Goal: Task Accomplishment & Management: Use online tool/utility

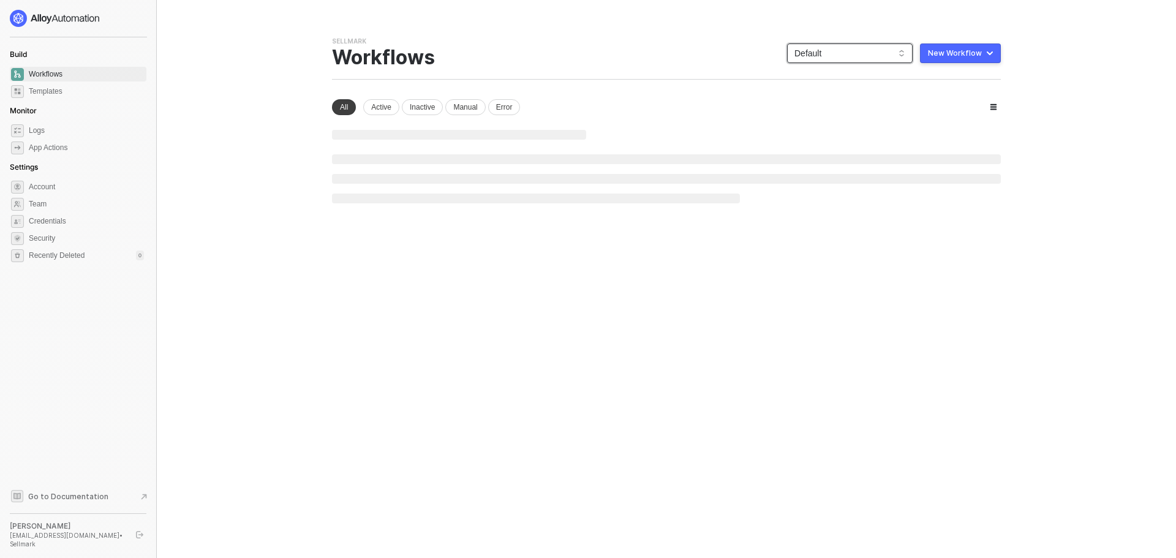
click at [878, 50] on span "Default" at bounding box center [849, 53] width 111 height 18
click at [838, 139] on div "Sightmark" at bounding box center [863, 139] width 90 height 15
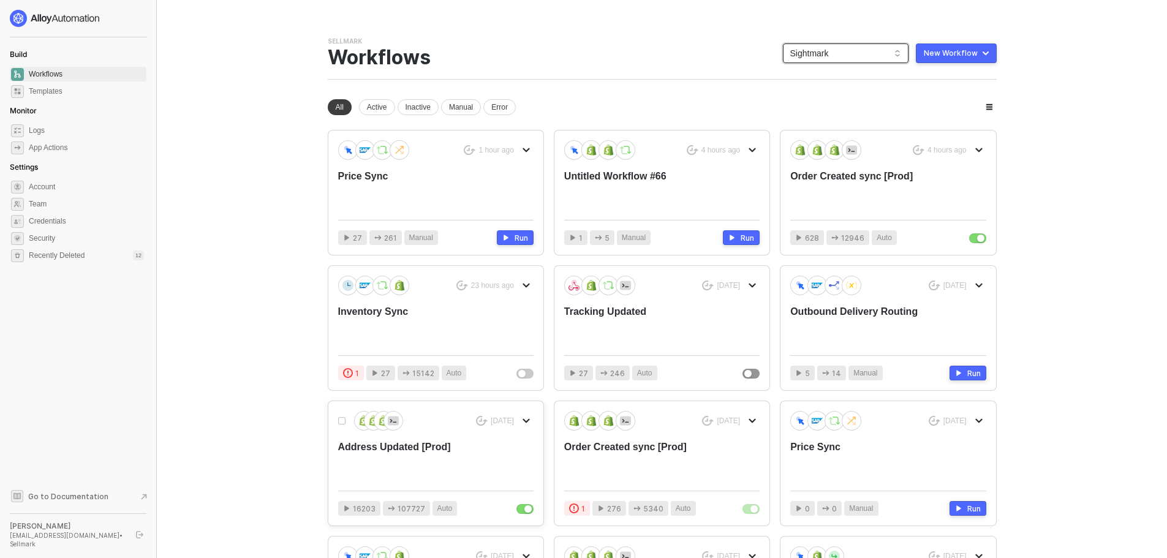
click at [489, 473] on div "Address Updated [Prod]" at bounding box center [416, 460] width 156 height 40
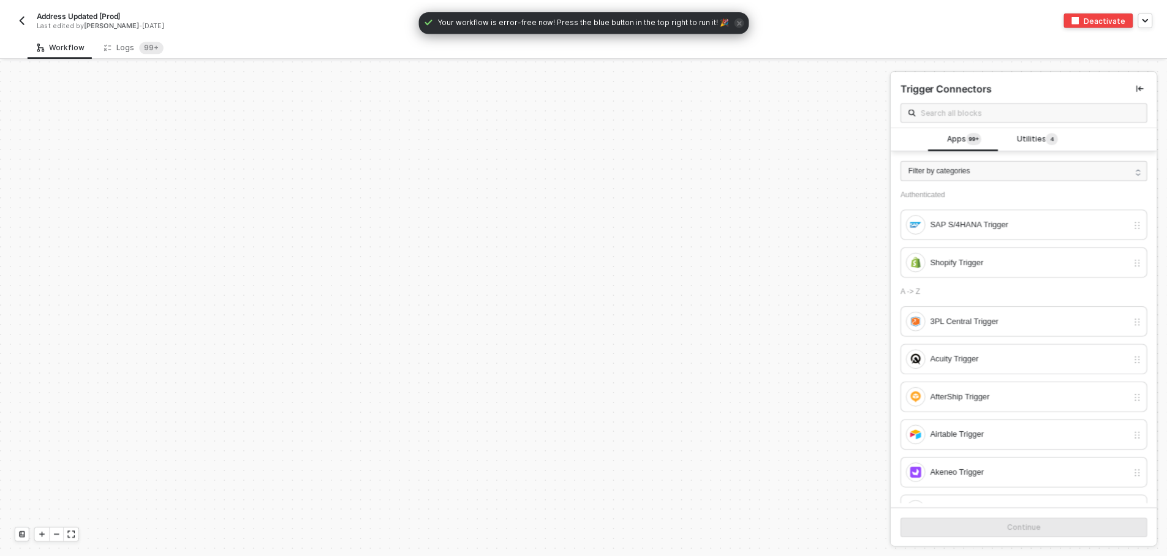
scroll to position [4388, 0]
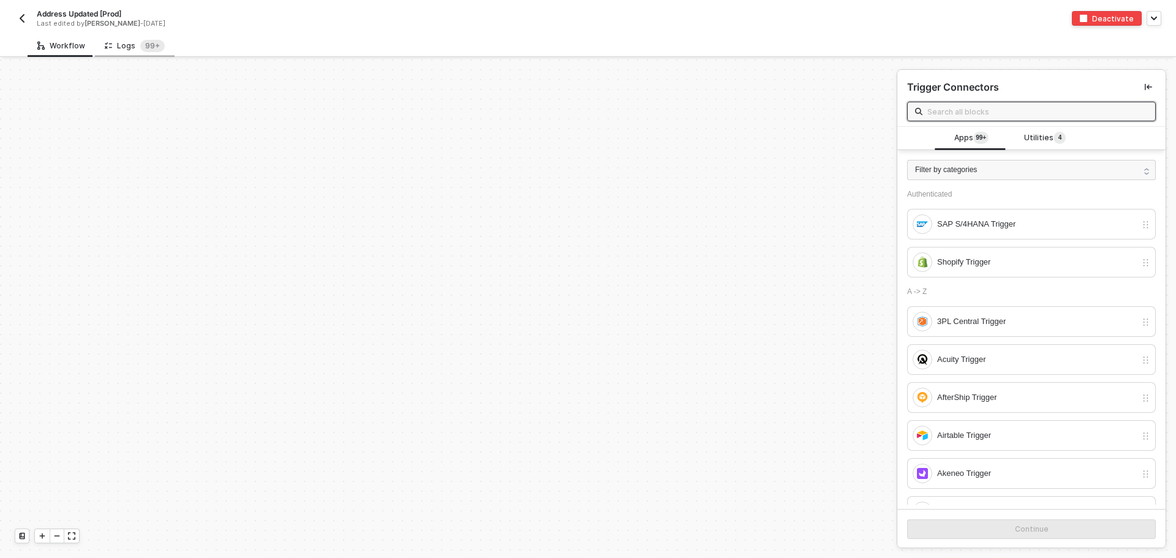
click at [134, 55] on div "Logs 99+" at bounding box center [135, 45] width 80 height 23
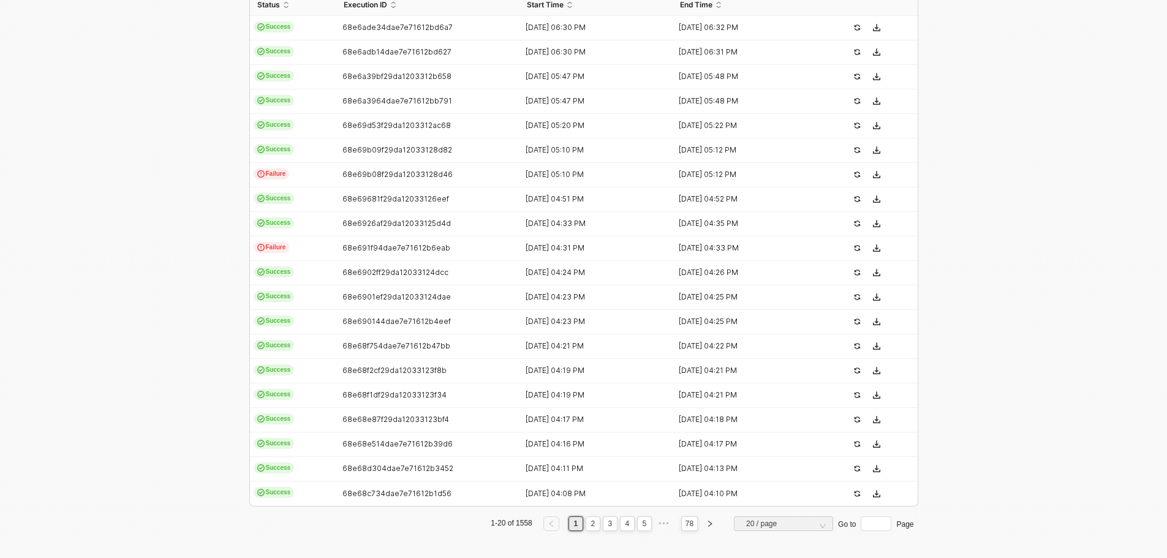
scroll to position [309, 0]
click at [609, 522] on link "3" at bounding box center [610, 520] width 12 height 13
click at [621, 523] on link "4" at bounding box center [627, 520] width 12 height 13
click at [641, 522] on link "6" at bounding box center [644, 520] width 12 height 13
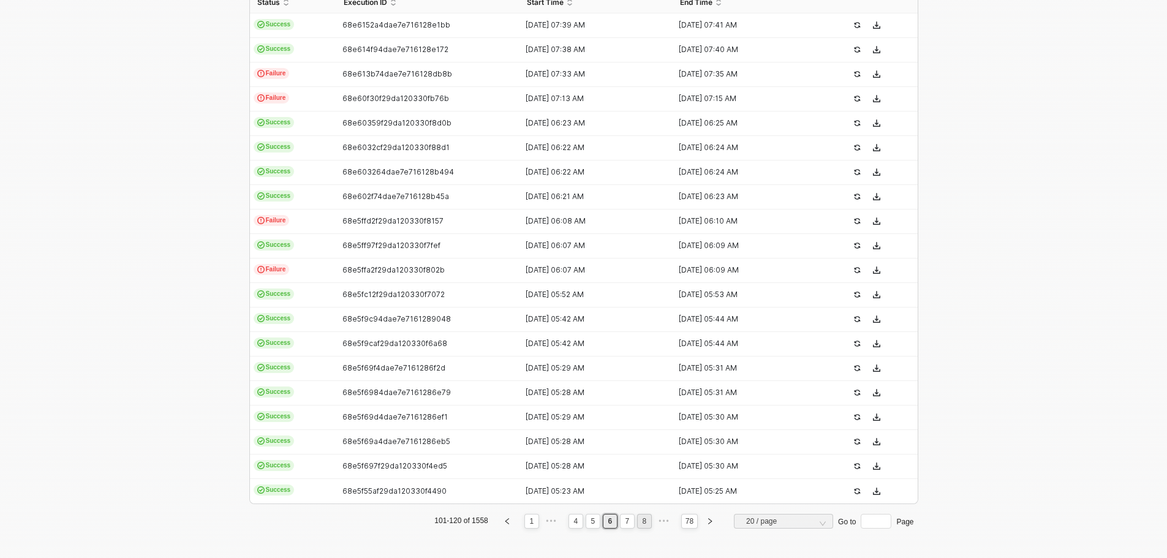
click at [639, 523] on link "8" at bounding box center [644, 520] width 12 height 13
click at [639, 523] on link "10" at bounding box center [642, 520] width 15 height 13
click at [639, 524] on link "12" at bounding box center [642, 520] width 15 height 13
click at [641, 523] on link "14" at bounding box center [642, 520] width 15 height 13
click at [641, 523] on link "16" at bounding box center [642, 520] width 15 height 13
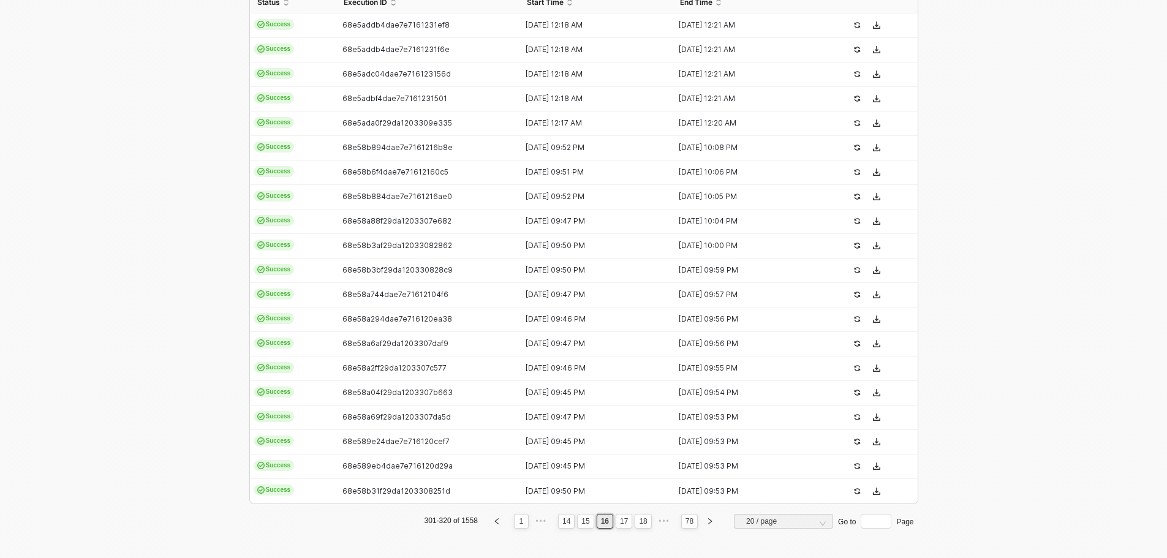
click at [641, 523] on link "18" at bounding box center [642, 520] width 15 height 13
click at [641, 523] on link "20" at bounding box center [642, 520] width 15 height 13
click at [640, 523] on div "Status Execution ID Start Time End Time Success 68e588fe4dae7e7161208e98 07 Oct…" at bounding box center [583, 259] width 669 height 537
click at [640, 523] on link "22" at bounding box center [642, 520] width 15 height 13
click at [640, 523] on link "24" at bounding box center [642, 520] width 15 height 13
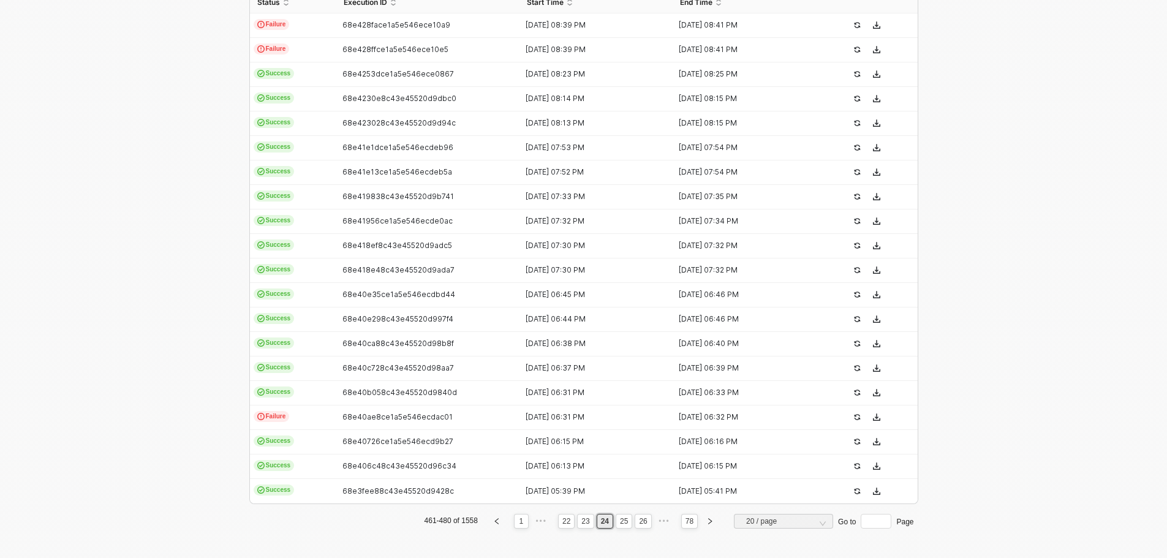
click at [640, 523] on div "Status Execution ID Start Time End Time Failure 68e428face1a5e546ece10a9 06 Oct…" at bounding box center [583, 259] width 669 height 537
click at [640, 523] on link "26" at bounding box center [642, 520] width 15 height 13
click at [640, 523] on link "28" at bounding box center [642, 520] width 15 height 13
click at [640, 523] on link "30" at bounding box center [642, 520] width 15 height 13
click at [635, 518] on link "32" at bounding box center [642, 520] width 15 height 13
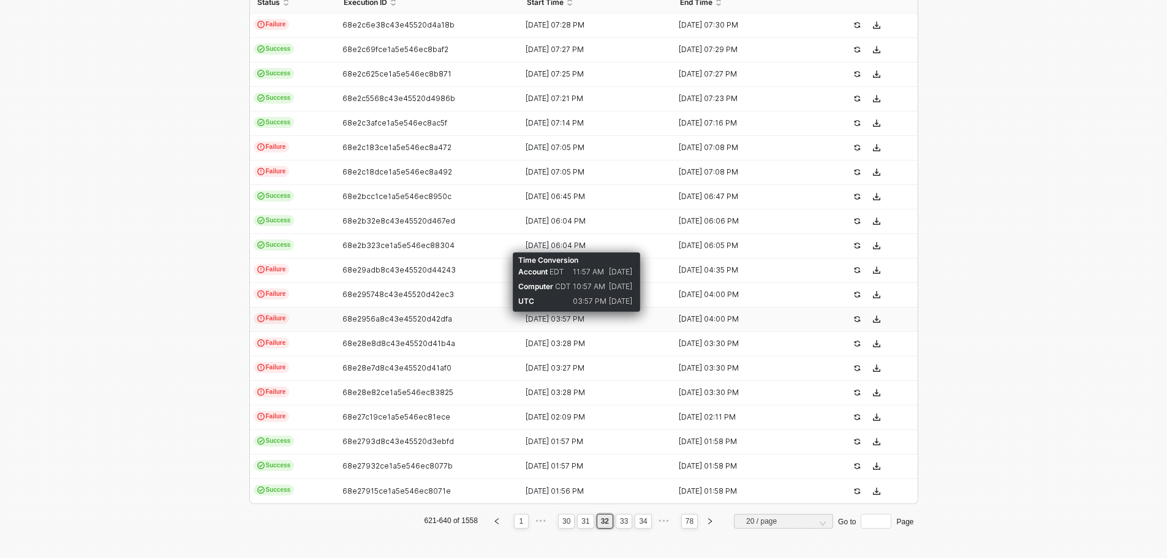
click at [557, 321] on div "[DATE] 03:57 PM" at bounding box center [590, 319] width 143 height 10
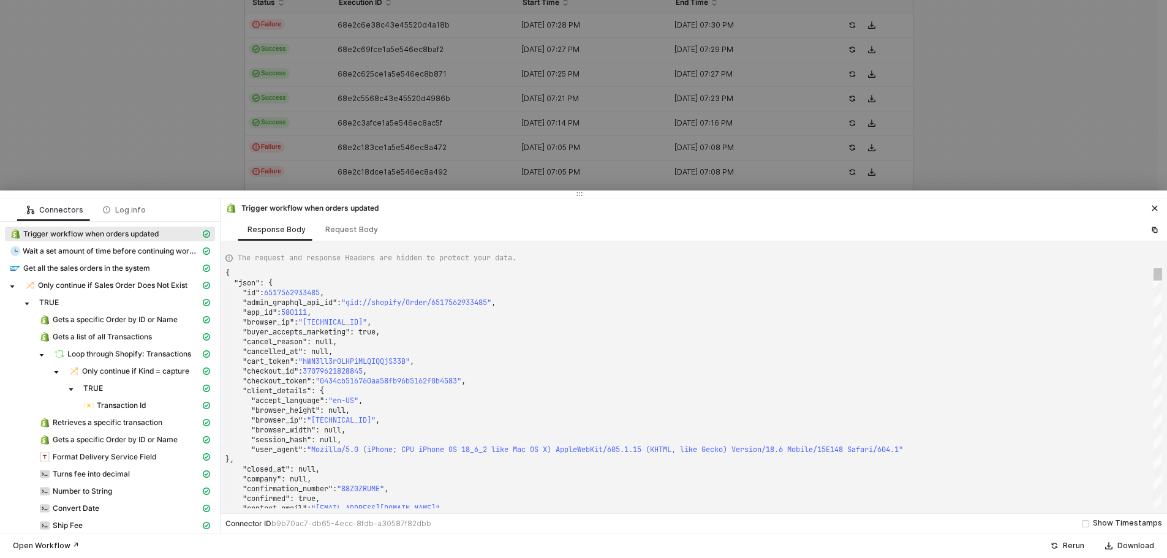
drag, startPoint x: 635, startPoint y: 410, endPoint x: 540, endPoint y: 404, distance: 95.7
click at [635, 410] on div ""browser_height" : null," at bounding box center [693, 410] width 936 height 10
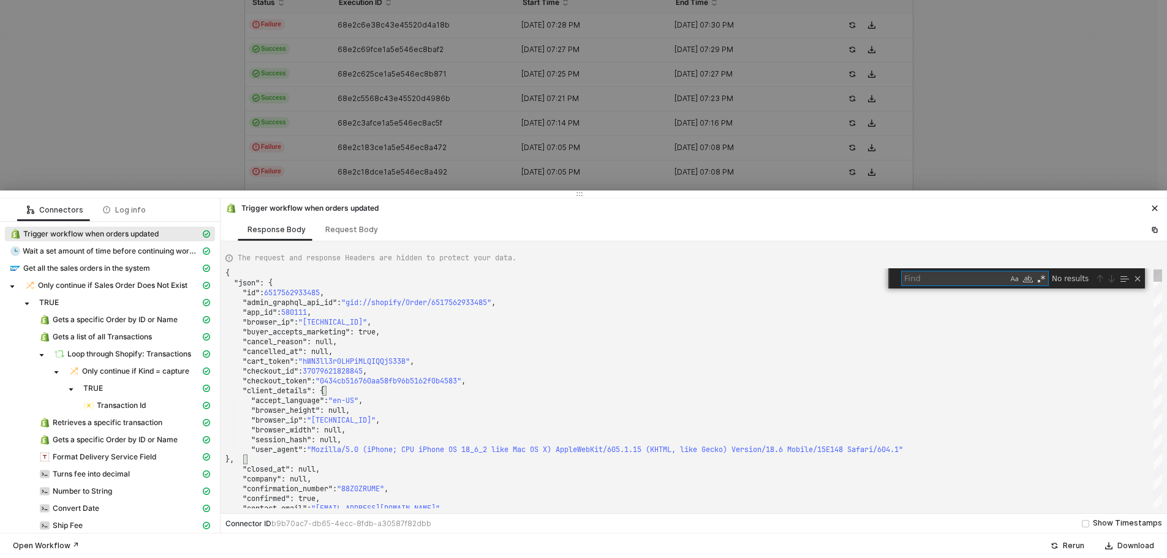
type textarea ""fulfillment_status": null, "landing_site": "/?srsltid=AfmBOooXDfbIRdMJR1zDnNr8…"
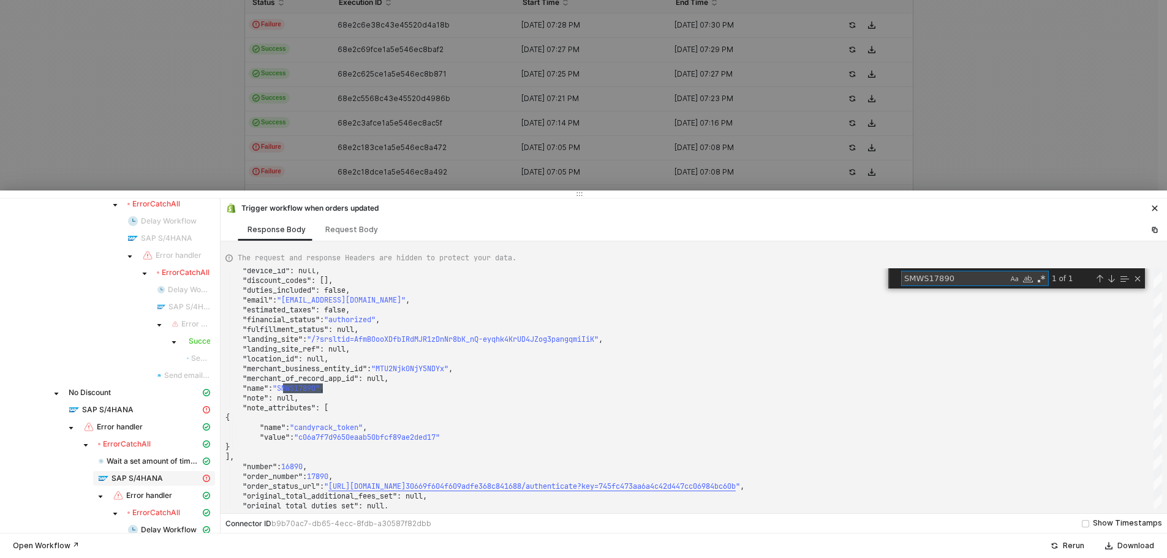
scroll to position [980, 0]
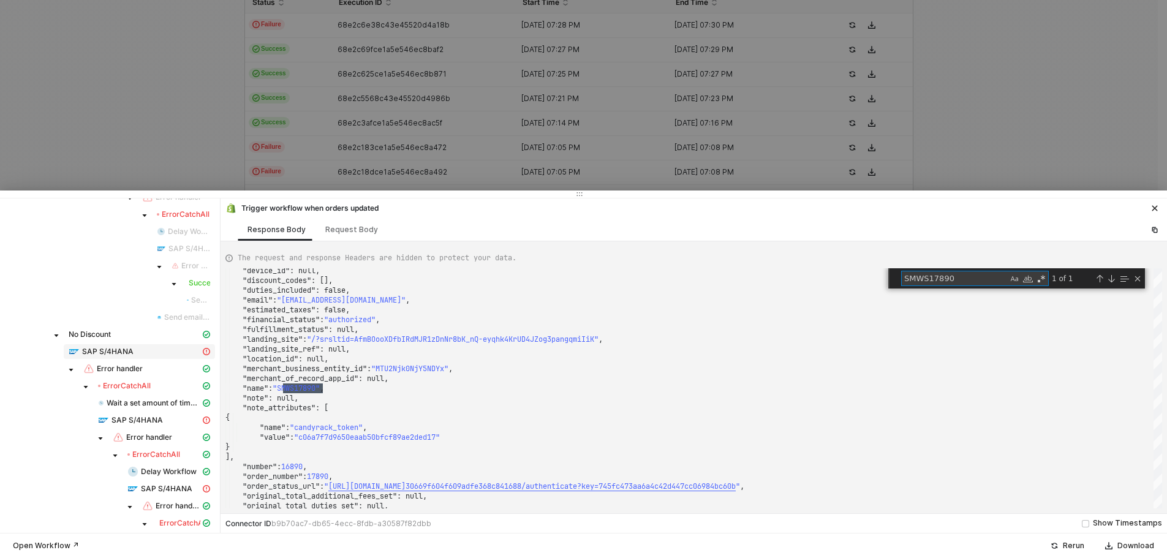
type textarea "SMWS17890"
click at [146, 350] on div "SAP S/4HANA" at bounding box center [135, 351] width 132 height 11
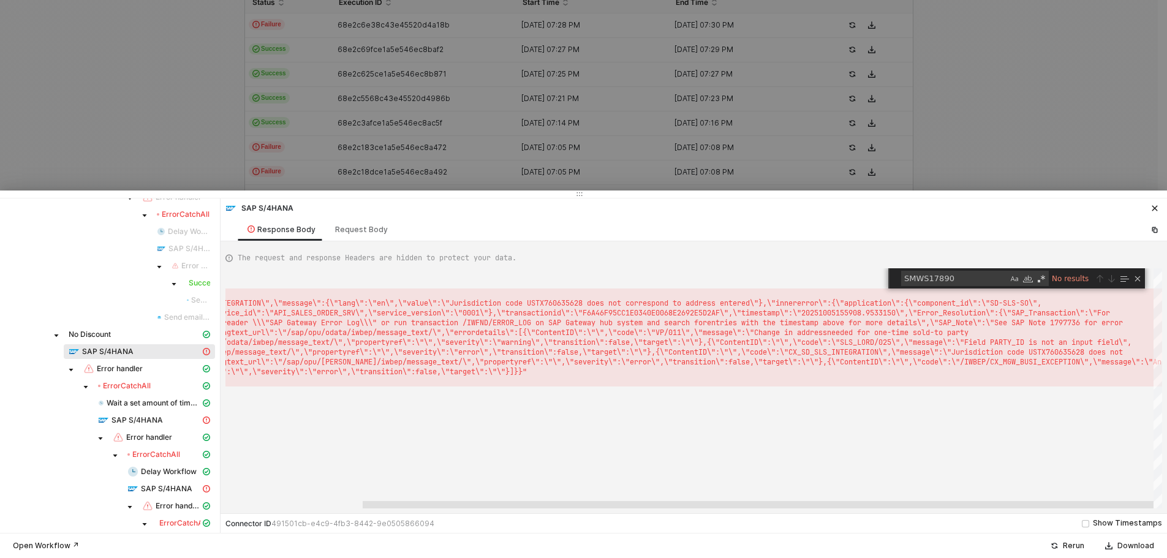
drag, startPoint x: 876, startPoint y: 504, endPoint x: 1112, endPoint y: 482, distance: 236.8
click at [1112, 482] on div "{ "message" : "{\"code\":\"CX_SD_SLS_INTEGRATION\",\"message\":{ \"lang\":\"en\…" at bounding box center [693, 388] width 936 height 240
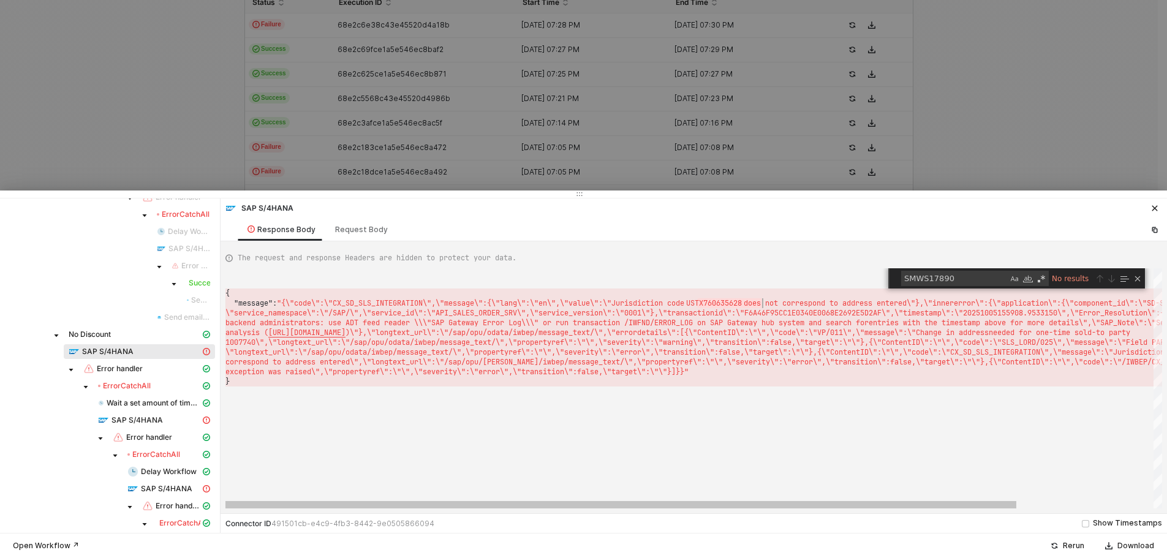
type textarea "{ "message": "{\"code\":\"CX_SD_SLS_INTEGRATION\",\"message\":{\"lang\":\"en\",…"
drag, startPoint x: 533, startPoint y: 300, endPoint x: 765, endPoint y: 303, distance: 231.5
click at [996, 154] on div at bounding box center [583, 279] width 1167 height 558
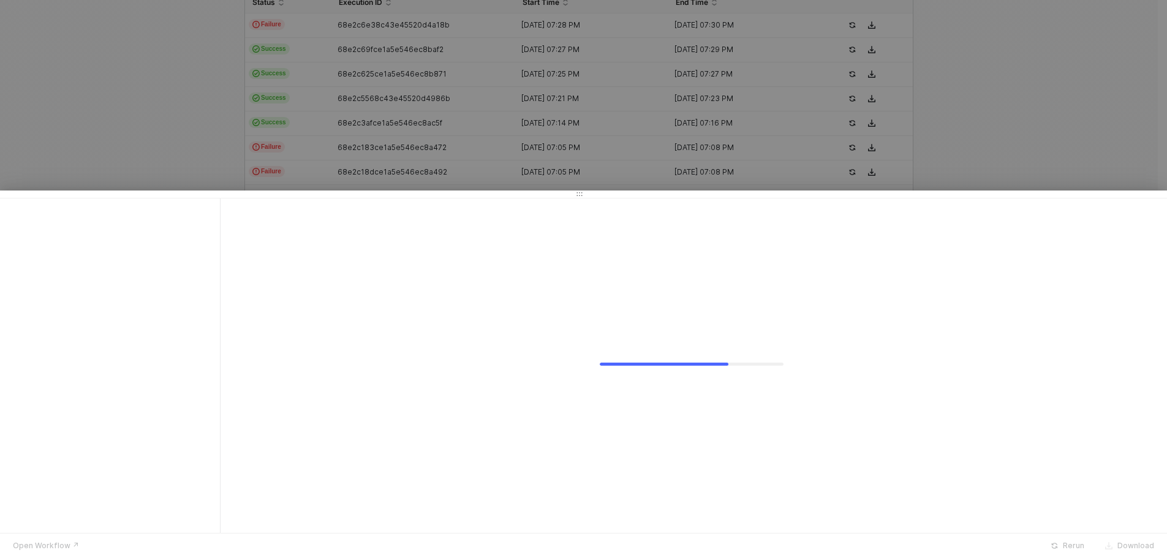
scroll to position [0, 0]
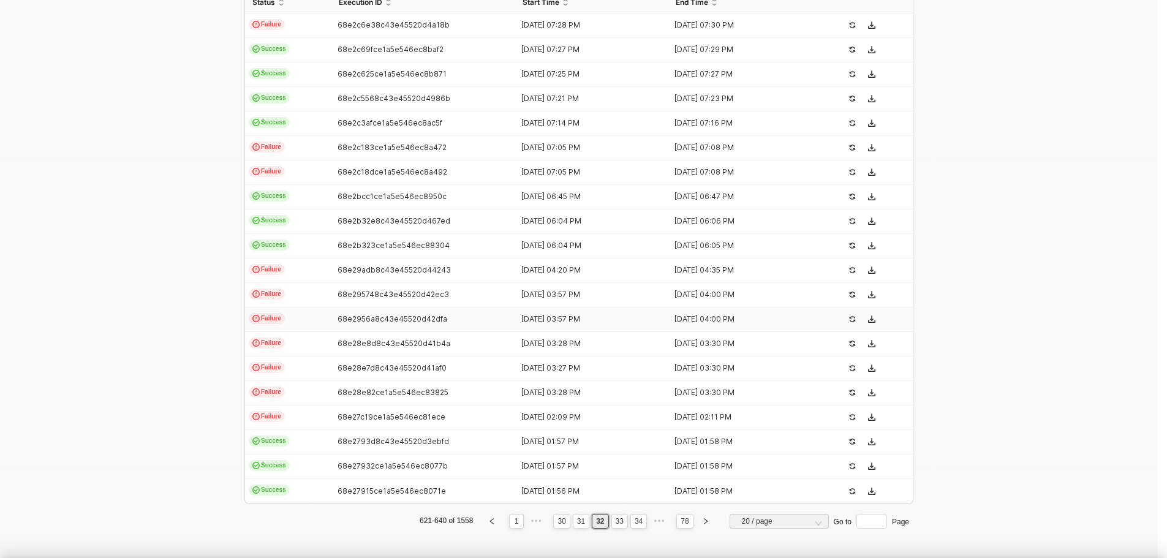
click at [1153, 213] on div at bounding box center [583, 279] width 1167 height 558
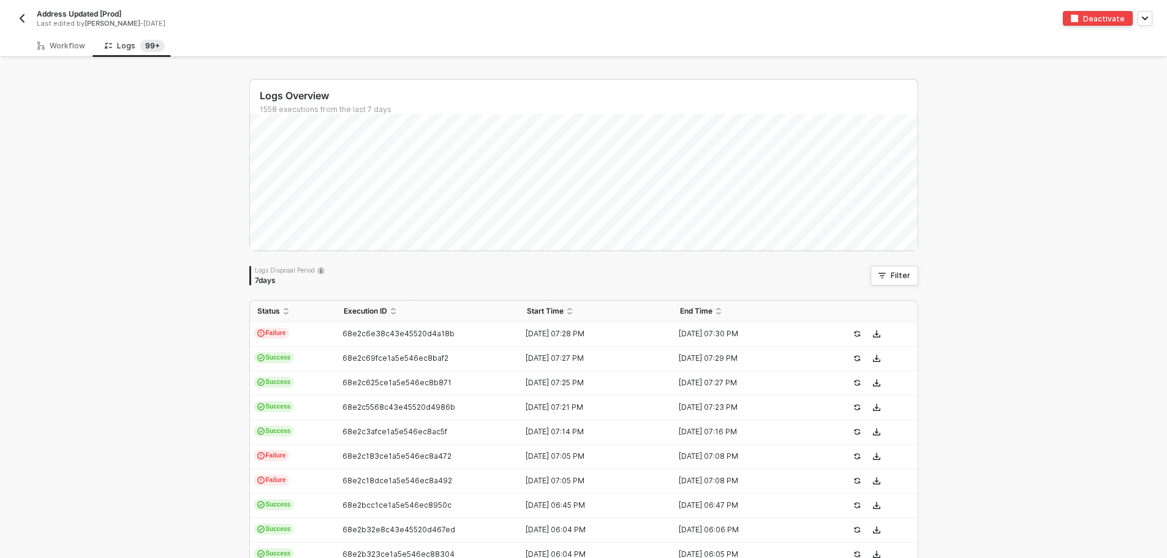
click at [20, 20] on img "button" at bounding box center [22, 18] width 10 height 10
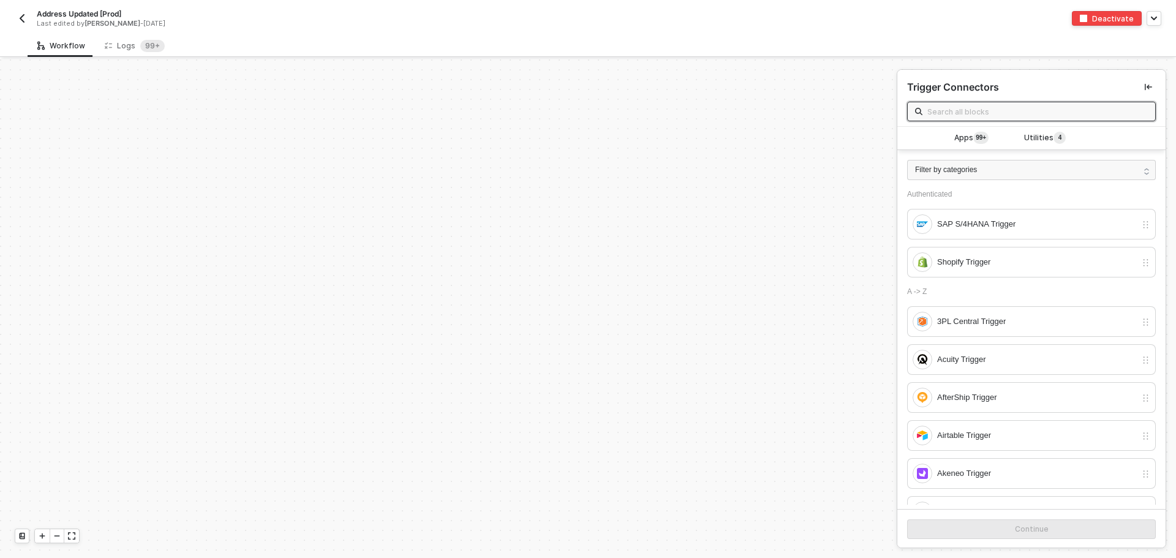
scroll to position [4388, 0]
click at [140, 40] on span "99+" at bounding box center [152, 46] width 24 height 12
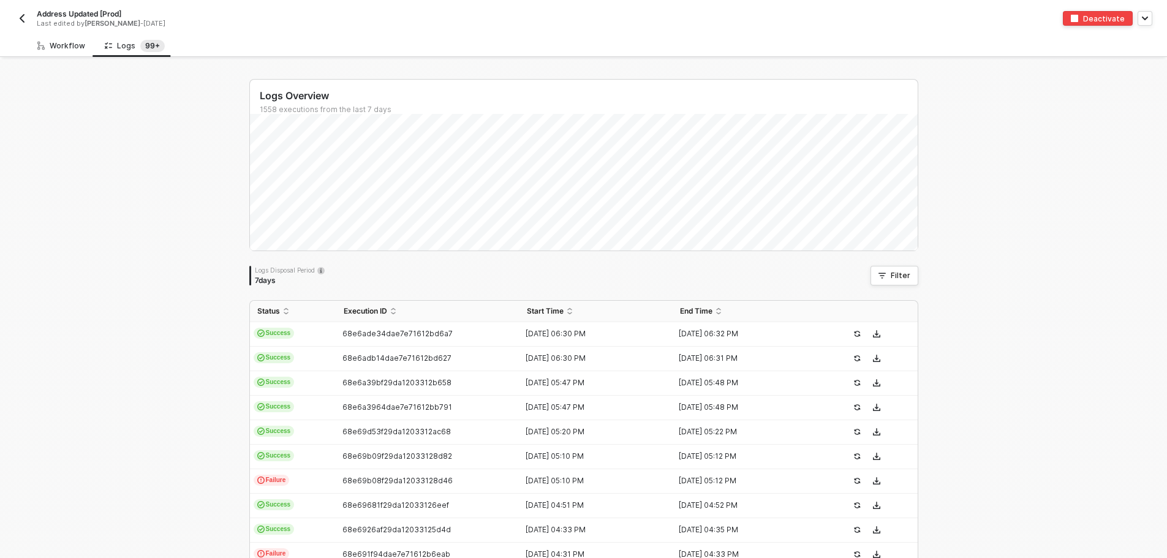
drag, startPoint x: 46, startPoint y: 46, endPoint x: 80, endPoint y: 120, distance: 81.4
click at [46, 46] on div "Workflow" at bounding box center [61, 46] width 48 height 10
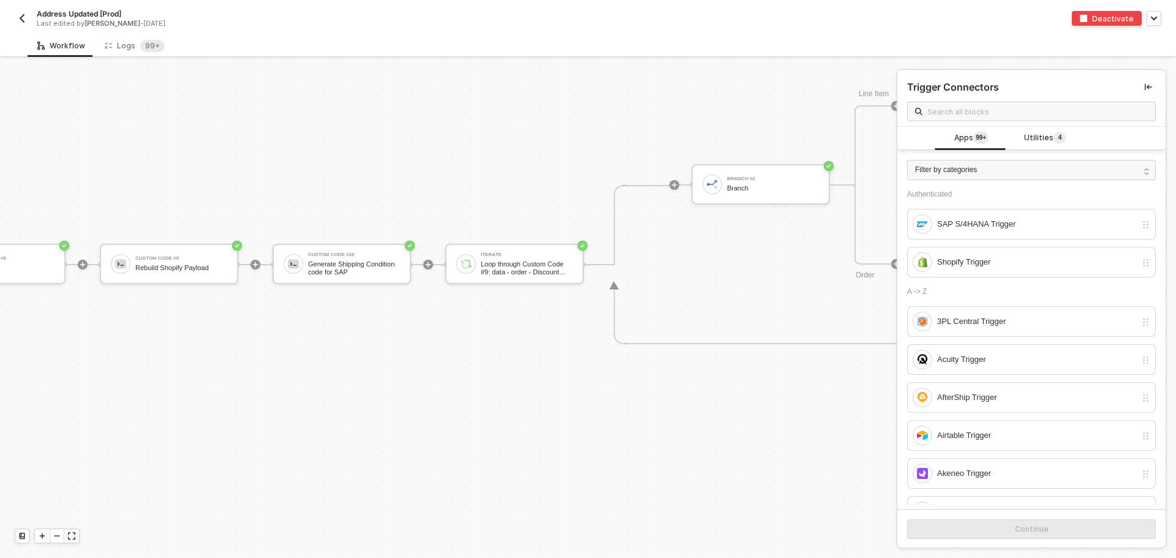
scroll to position [5061, 3046]
click at [349, 265] on div "Generate Shipping Condition code for SAP" at bounding box center [359, 267] width 92 height 15
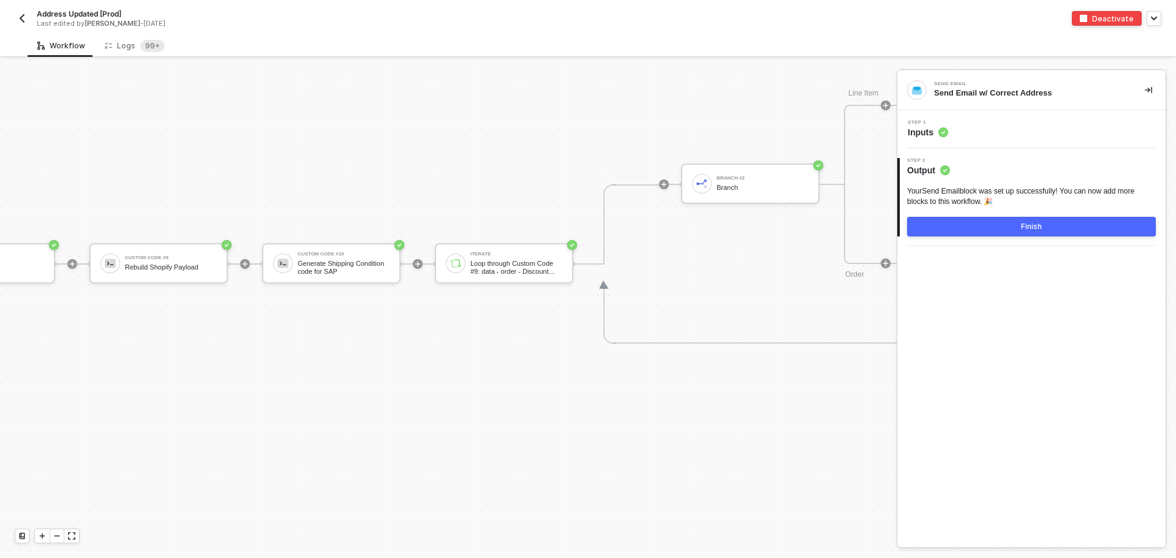
scroll to position [5061, 3061]
click at [332, 262] on div "Generate Shipping Condition code for SAP" at bounding box center [344, 267] width 92 height 15
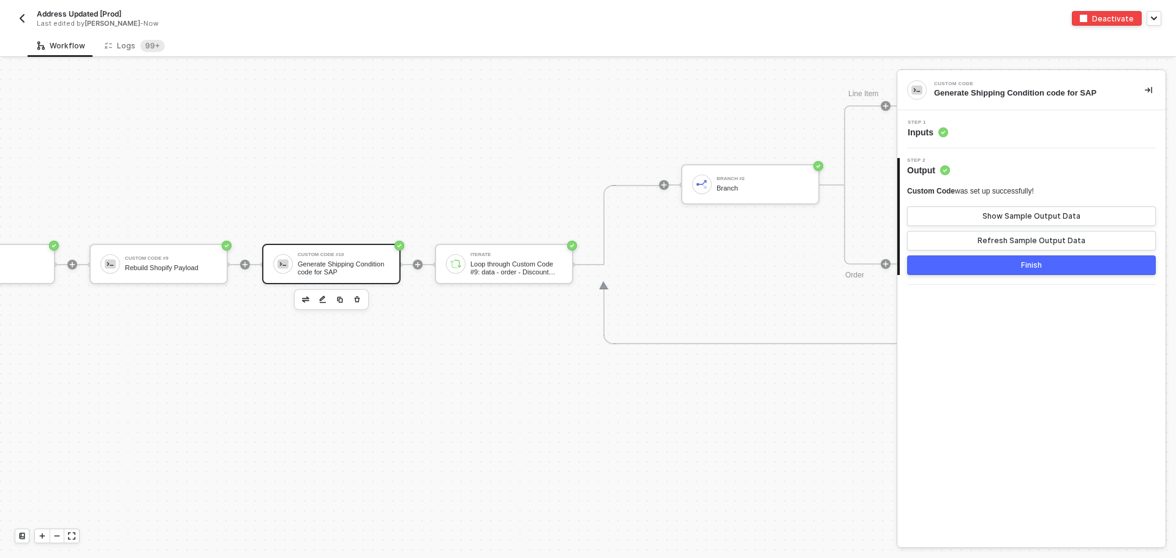
click at [921, 136] on span "Inputs" at bounding box center [928, 132] width 40 height 12
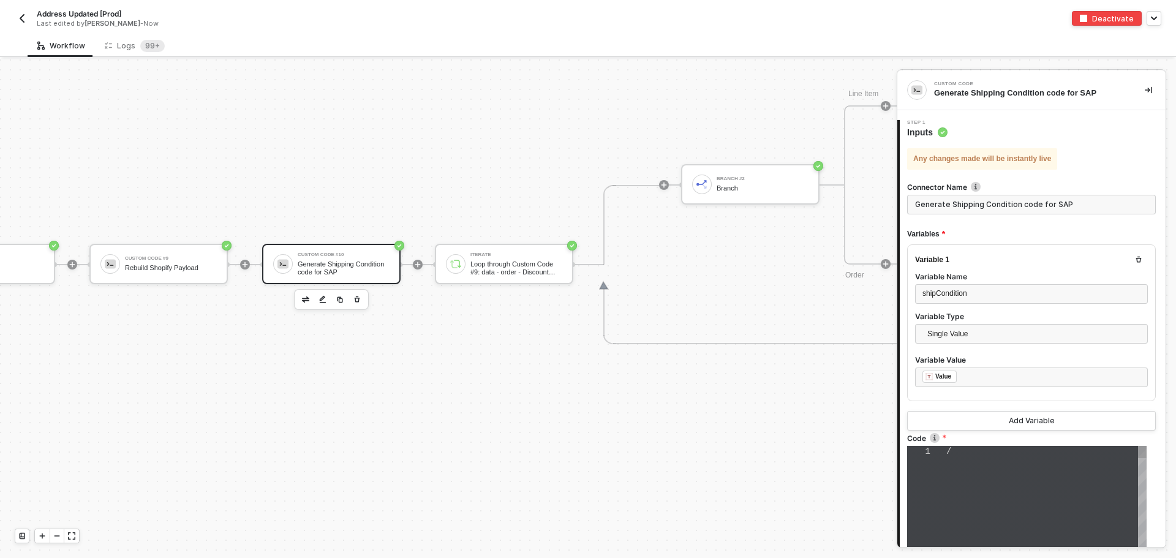
type textarea "// const shippingCodes = { // "FedEx 2Day": "F2", // "FedEx Express Saver": "F3…"
click at [1034, 511] on span "// "FedEx Priority Overnight": "F6"," at bounding box center [1043, 510] width 195 height 10
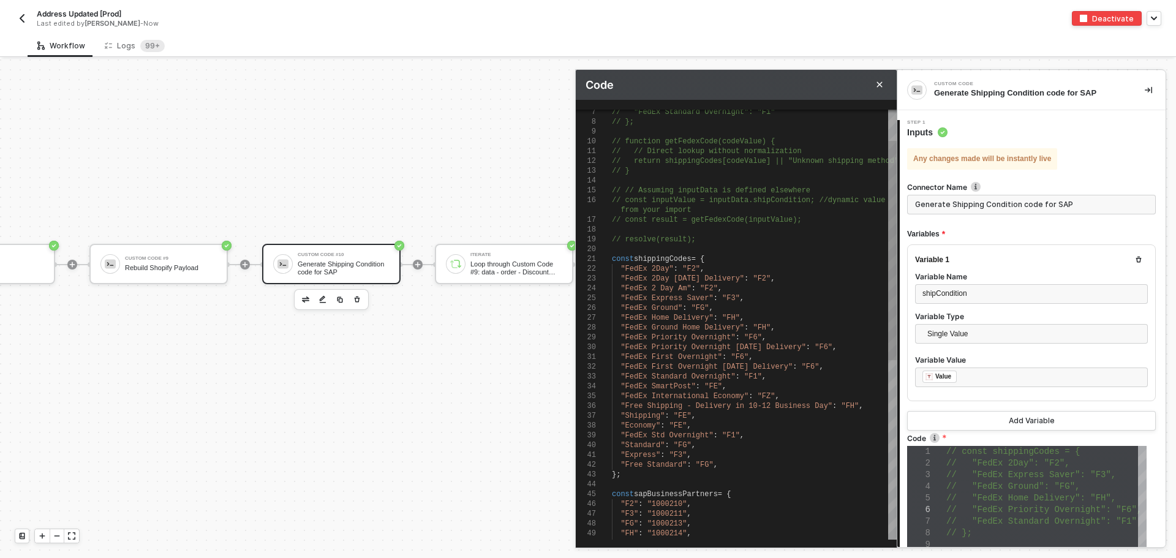
type textarea ""Standard": "FG", "Express": "F3", "Free Standard": "FG", }; const sapBusinessP…"
drag, startPoint x: 715, startPoint y: 464, endPoint x: 614, endPoint y: 442, distance: 104.2
click at [655, 466] on span "Standard"" at bounding box center [667, 465] width 40 height 9
click at [726, 445] on div ""Standard" : "FG" ," at bounding box center [754, 445] width 285 height 10
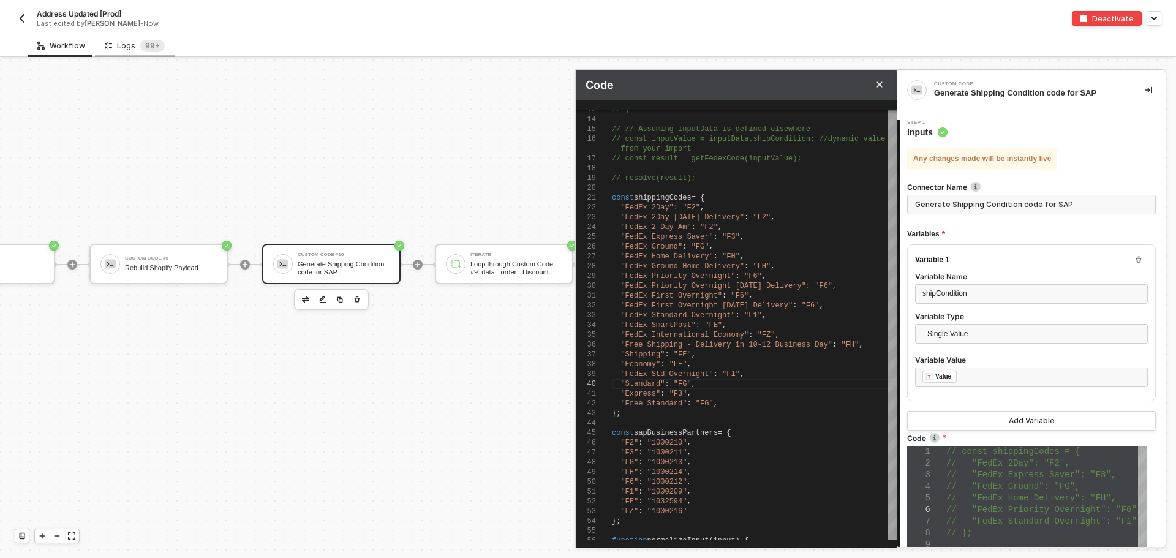
click at [132, 48] on div "Logs 99+" at bounding box center [135, 46] width 60 height 12
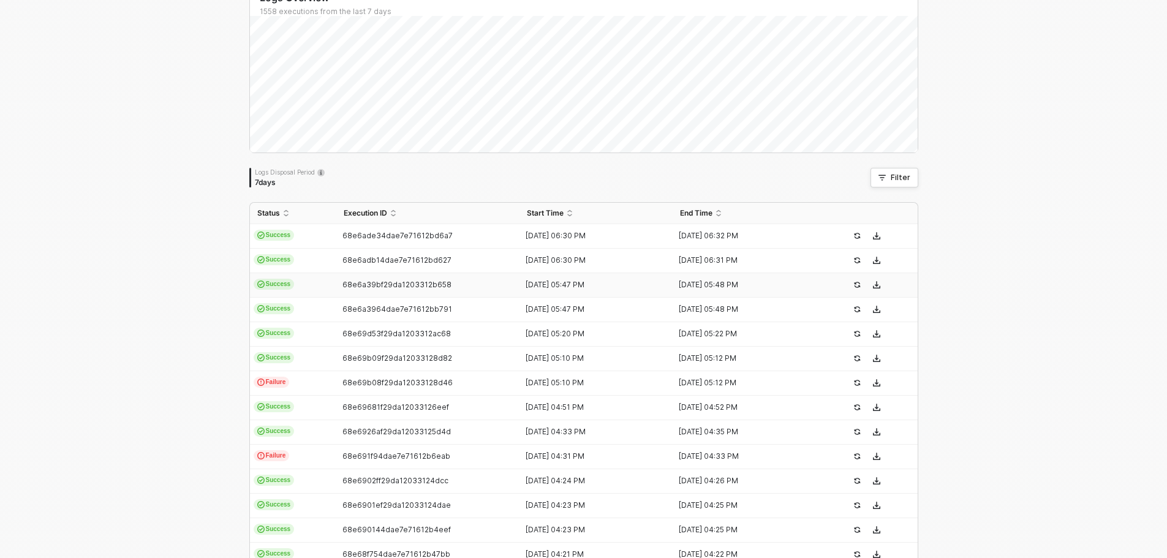
scroll to position [309, 0]
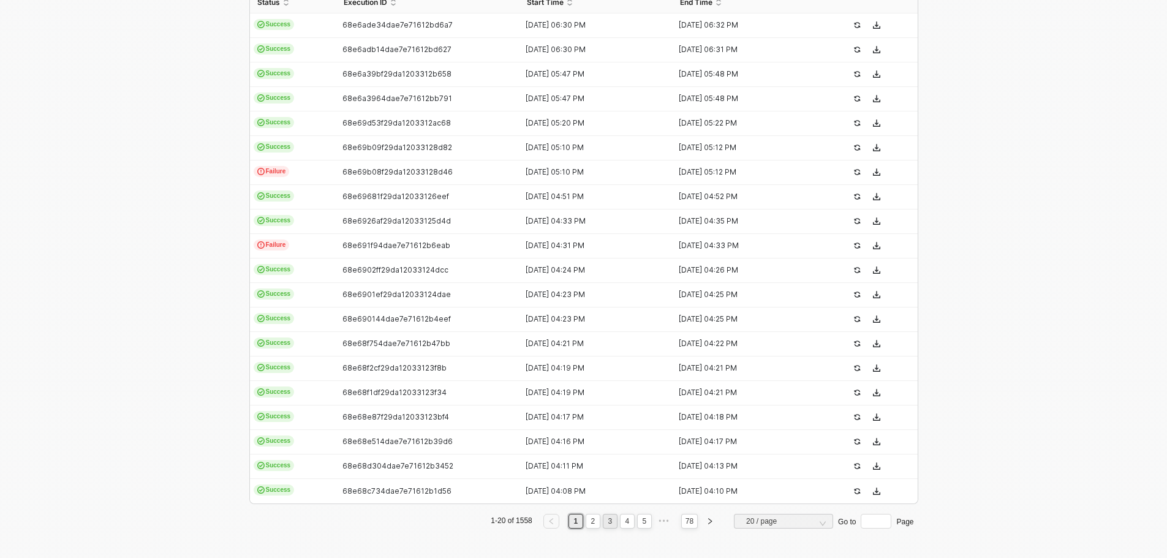
click at [612, 523] on link "3" at bounding box center [610, 520] width 12 height 13
click at [623, 521] on link "4" at bounding box center [627, 520] width 12 height 13
click at [644, 521] on div "Status Execution ID Start Time End Time Success 68e65331f29da1203310f11c [DATE]…" at bounding box center [583, 259] width 669 height 537
click at [644, 521] on link "6" at bounding box center [644, 520] width 12 height 13
click at [644, 521] on link "8" at bounding box center [644, 520] width 12 height 13
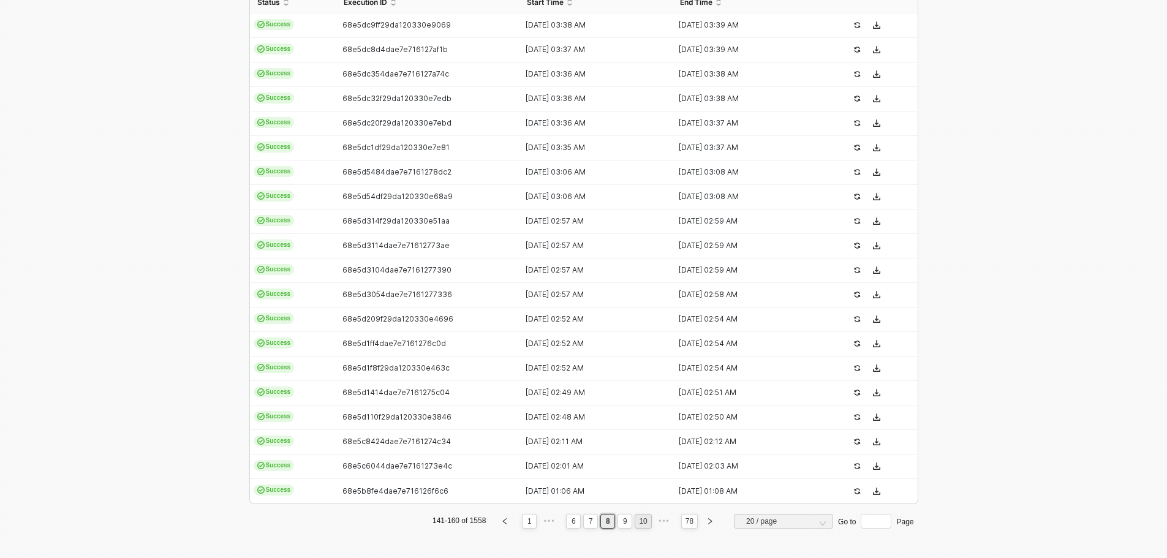
click at [643, 521] on link "10" at bounding box center [642, 520] width 15 height 13
click at [643, 521] on link "12" at bounding box center [642, 520] width 15 height 13
click at [643, 521] on link "14" at bounding box center [642, 520] width 15 height 13
click at [643, 521] on link "16" at bounding box center [642, 520] width 15 height 13
click at [643, 521] on link "18" at bounding box center [642, 520] width 15 height 13
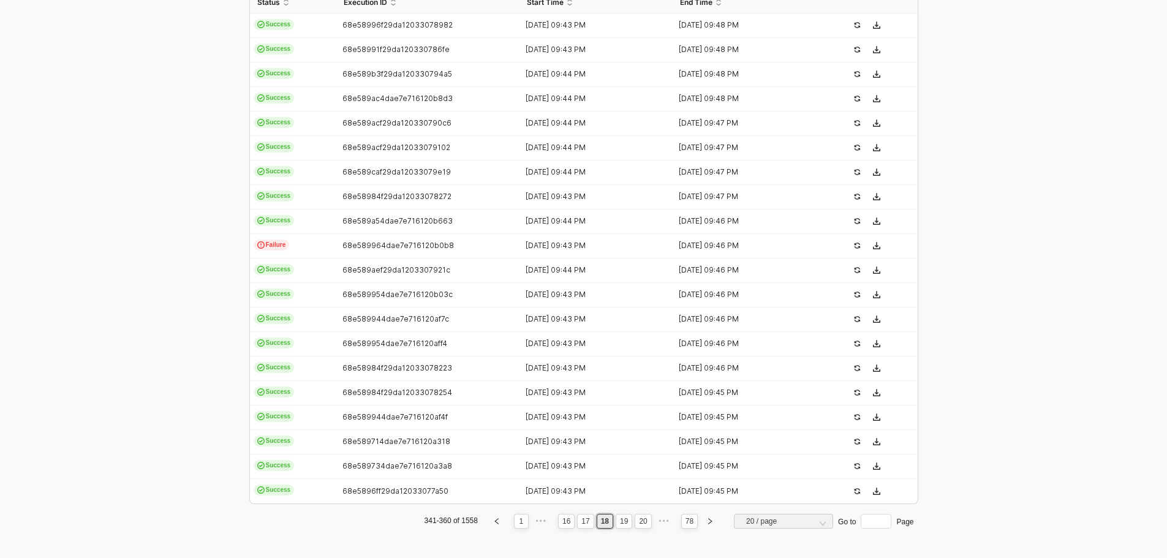
click at [643, 521] on div "Status Execution ID Start Time End Time Success 68e58996f29da12033078982 [DATE]…" at bounding box center [583, 259] width 669 height 537
click at [643, 521] on link "20" at bounding box center [642, 520] width 15 height 13
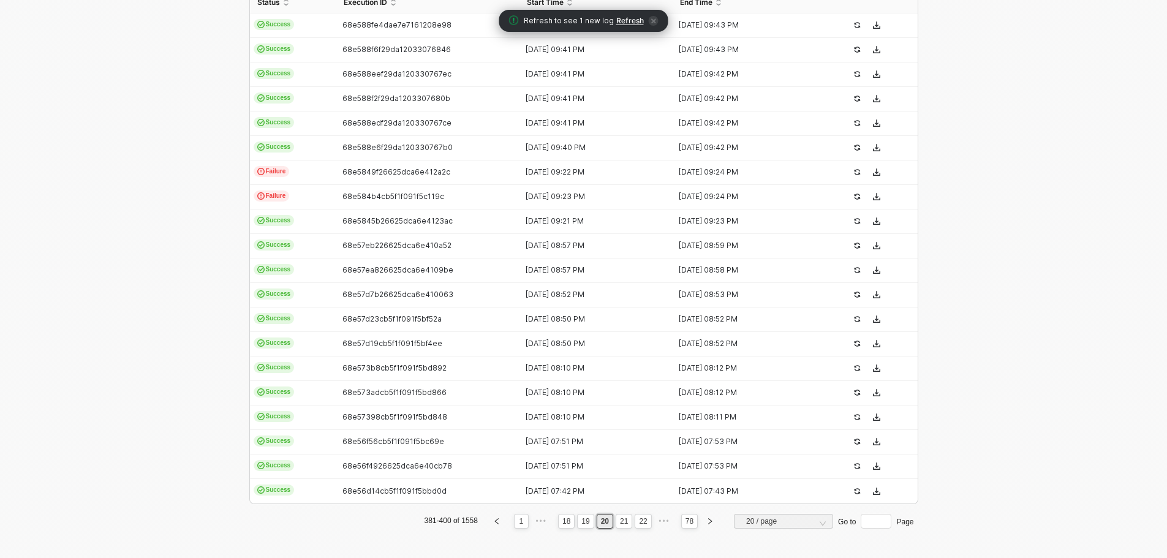
click at [643, 521] on link "22" at bounding box center [642, 520] width 15 height 13
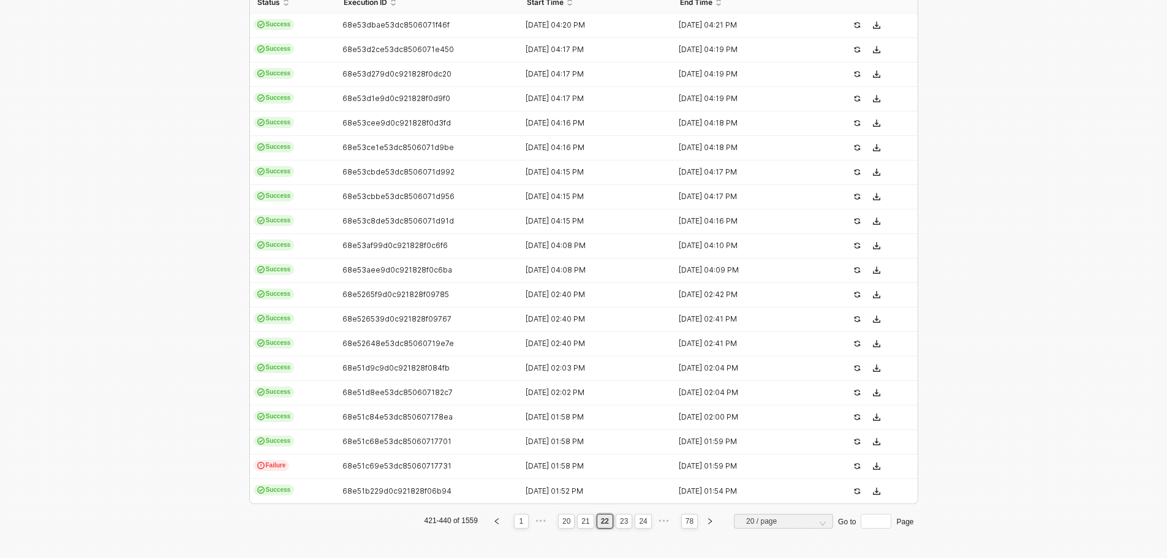
click at [643, 521] on link "24" at bounding box center [642, 520] width 15 height 13
click at [643, 521] on link "26" at bounding box center [642, 520] width 15 height 13
click at [643, 521] on link "28" at bounding box center [642, 520] width 15 height 13
click at [643, 521] on link "30" at bounding box center [642, 520] width 15 height 13
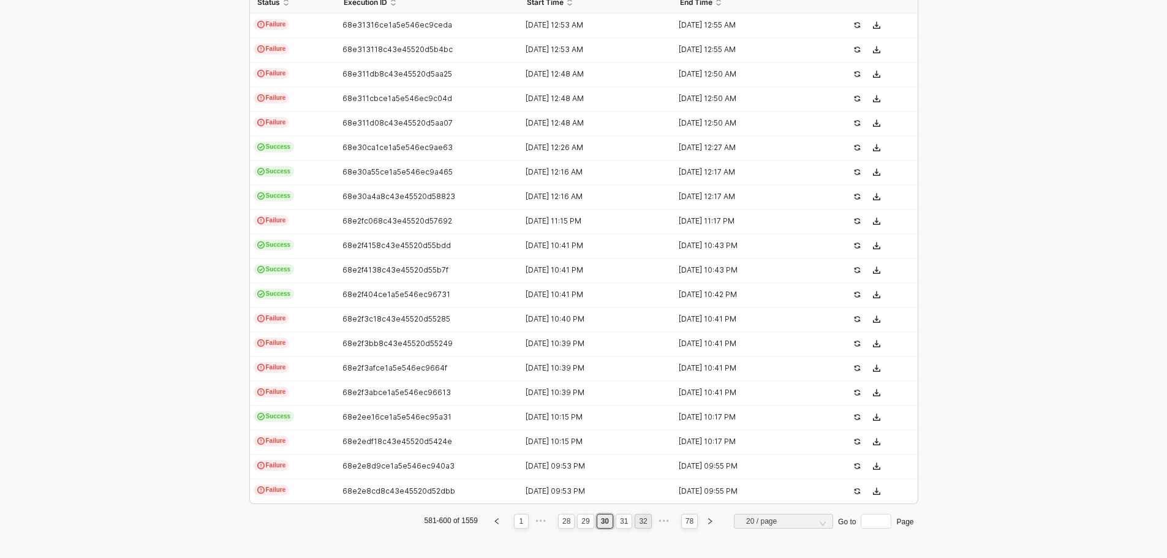
click at [635, 522] on link "32" at bounding box center [642, 520] width 15 height 13
click at [584, 526] on link "31" at bounding box center [585, 520] width 15 height 13
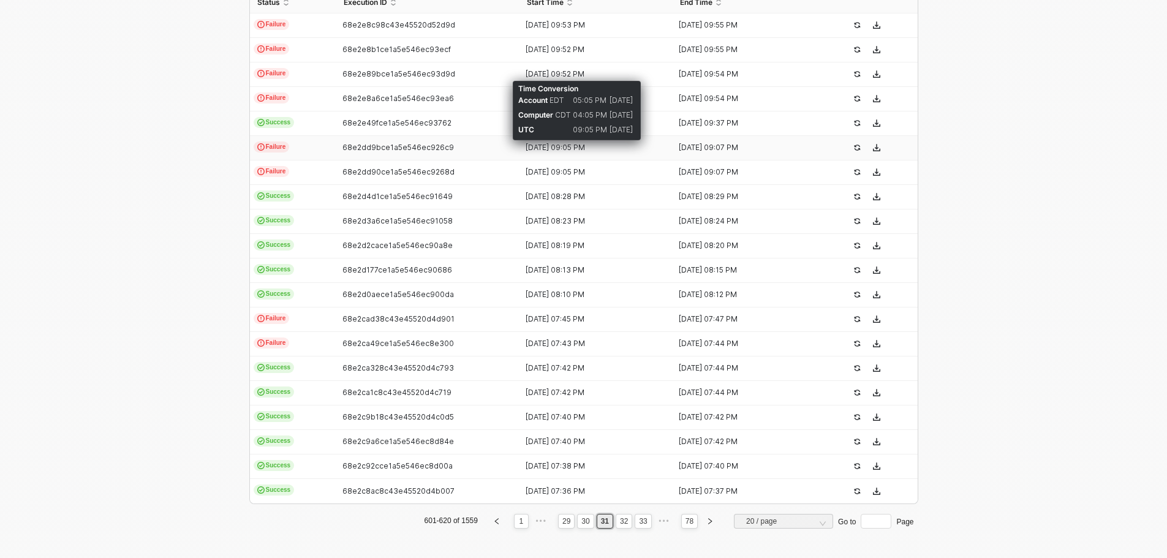
click at [547, 145] on div "[DATE] 09:05 PM" at bounding box center [590, 148] width 143 height 10
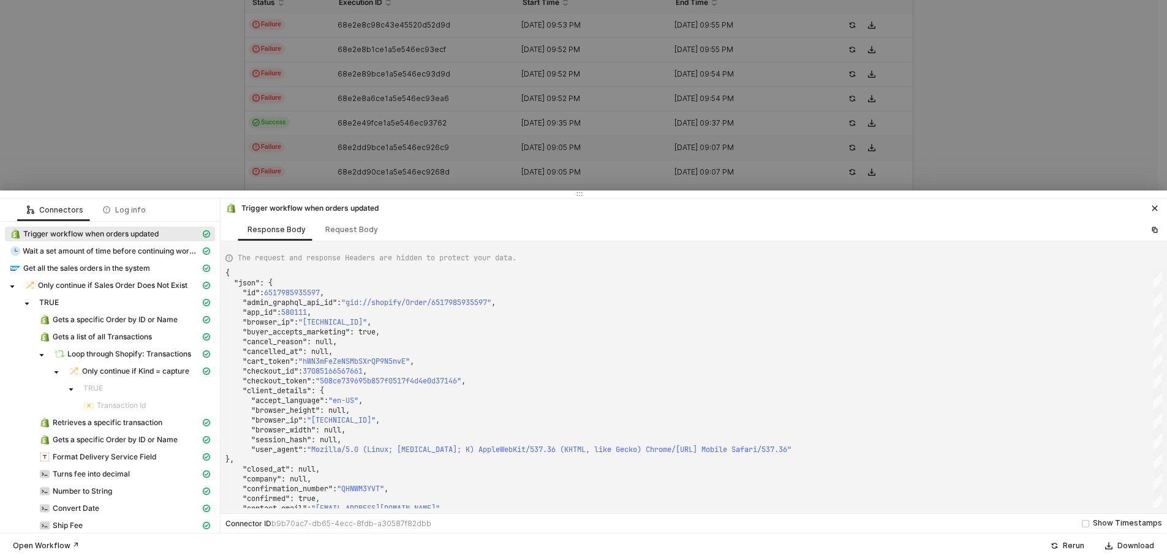
click at [749, 353] on div ""cancelled_at" : null," at bounding box center [693, 352] width 936 height 10
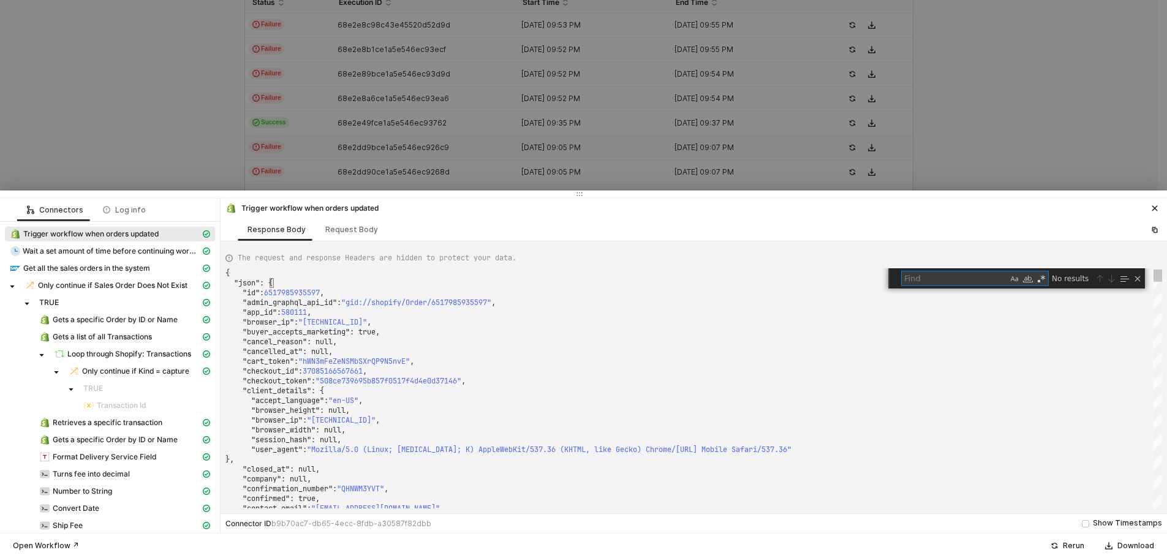
type textarea ""fulfillment_status": null, "landing_site": "/products/triple-duty-universal-gr…"
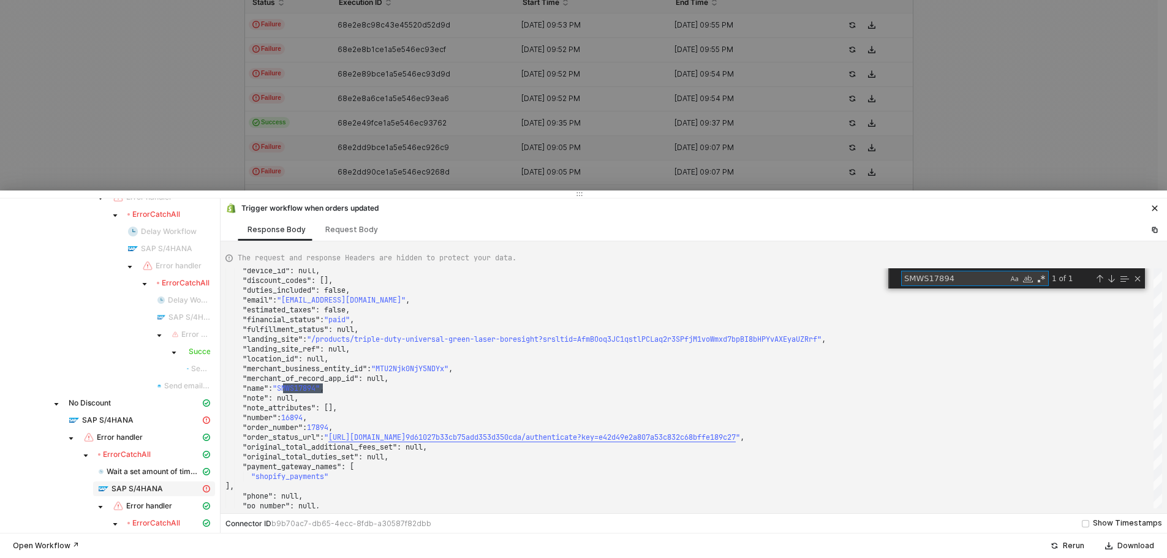
scroll to position [980, 0]
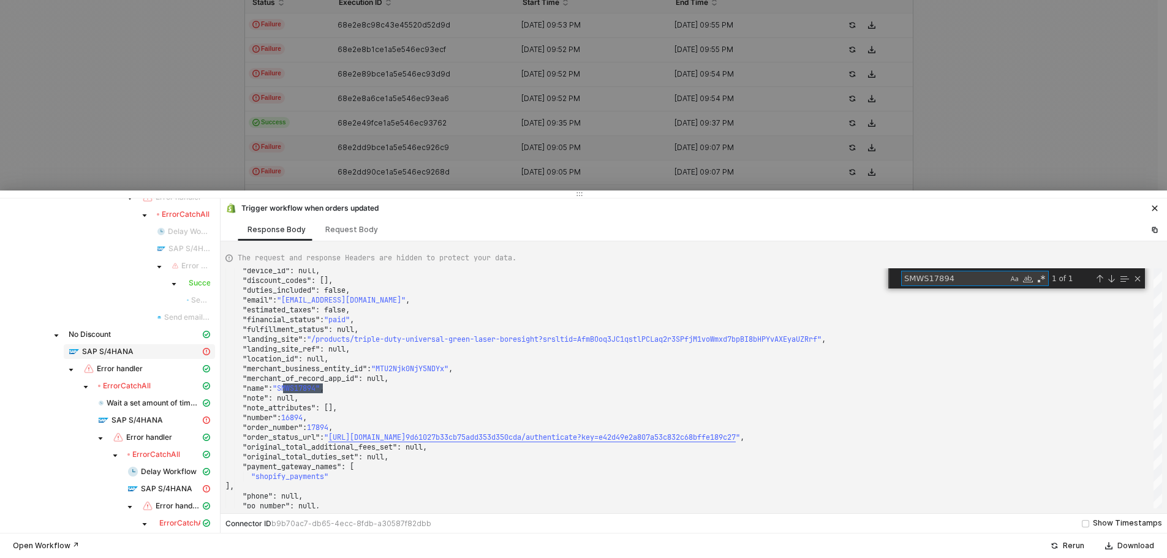
type textarea "SMWS17894"
click at [131, 348] on span "SAP S/4HANA" at bounding box center [107, 352] width 51 height 10
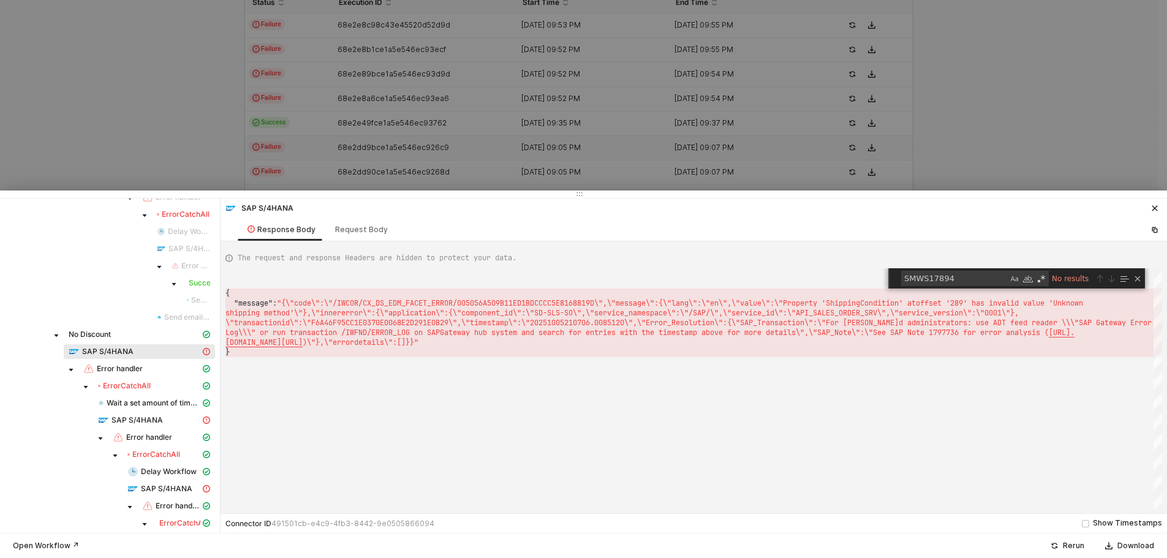
scroll to position [0, 2195]
drag, startPoint x: 804, startPoint y: 304, endPoint x: 303, endPoint y: 313, distance: 501.1
click at [1139, 276] on div "Close (Escape)" at bounding box center [1137, 279] width 10 height 10
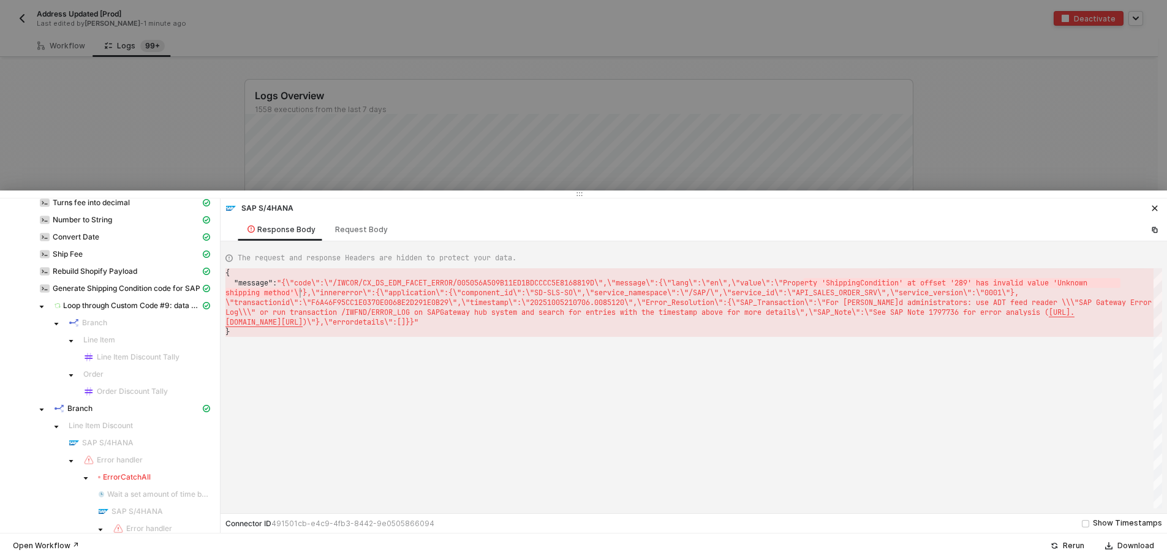
scroll to position [122, 0]
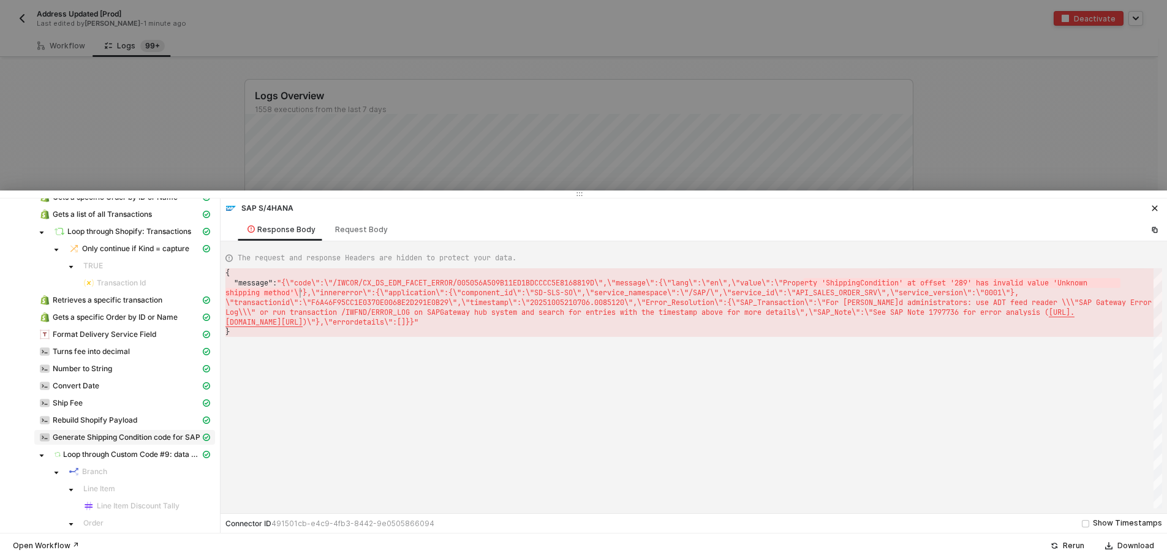
click at [125, 437] on span "Generate Shipping Condition code for SAP" at bounding box center [127, 437] width 148 height 10
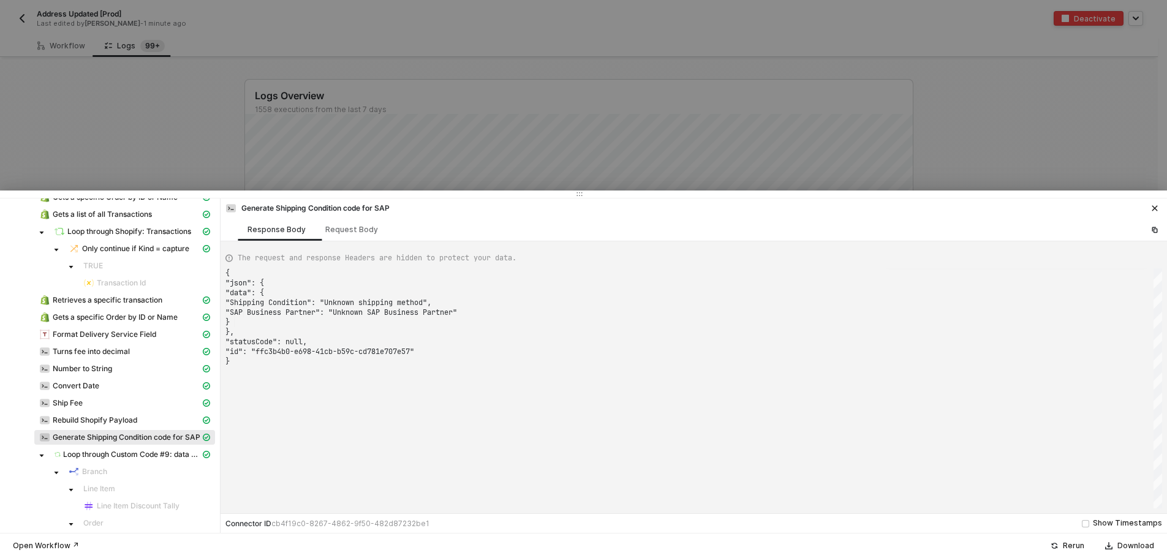
scroll to position [0, 264]
click at [111, 346] on div "Turns fee into decimal" at bounding box center [119, 351] width 161 height 11
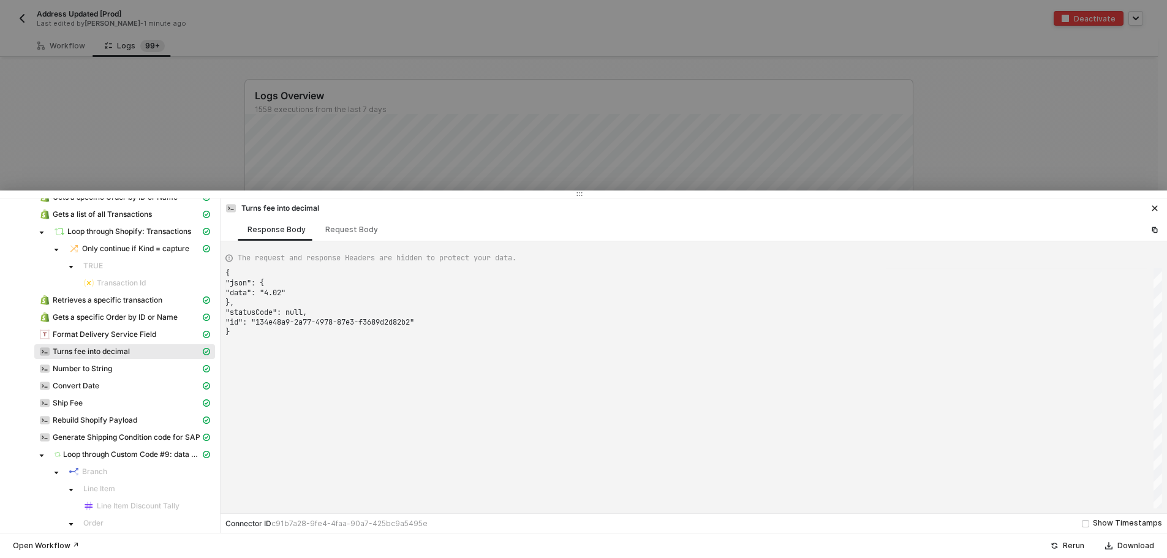
scroll to position [0, 202]
click at [105, 371] on span "Number to String" at bounding box center [82, 369] width 59 height 10
click at [97, 388] on span "Convert Date" at bounding box center [76, 386] width 47 height 10
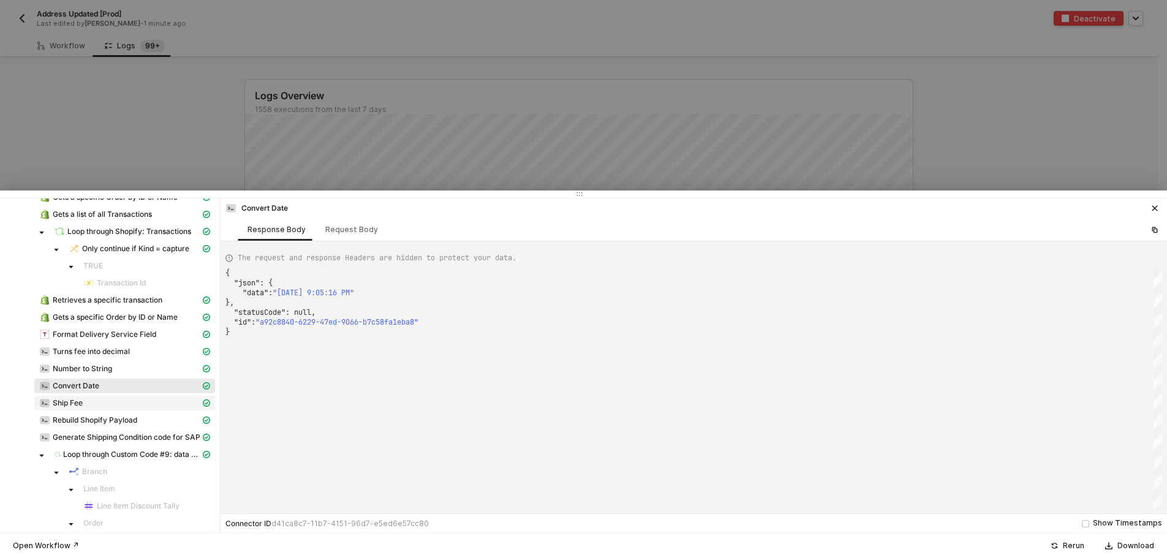
click at [97, 406] on div "Ship Fee" at bounding box center [119, 402] width 161 height 11
click at [97, 420] on span "Rebuild Shopify Payload" at bounding box center [95, 420] width 85 height 10
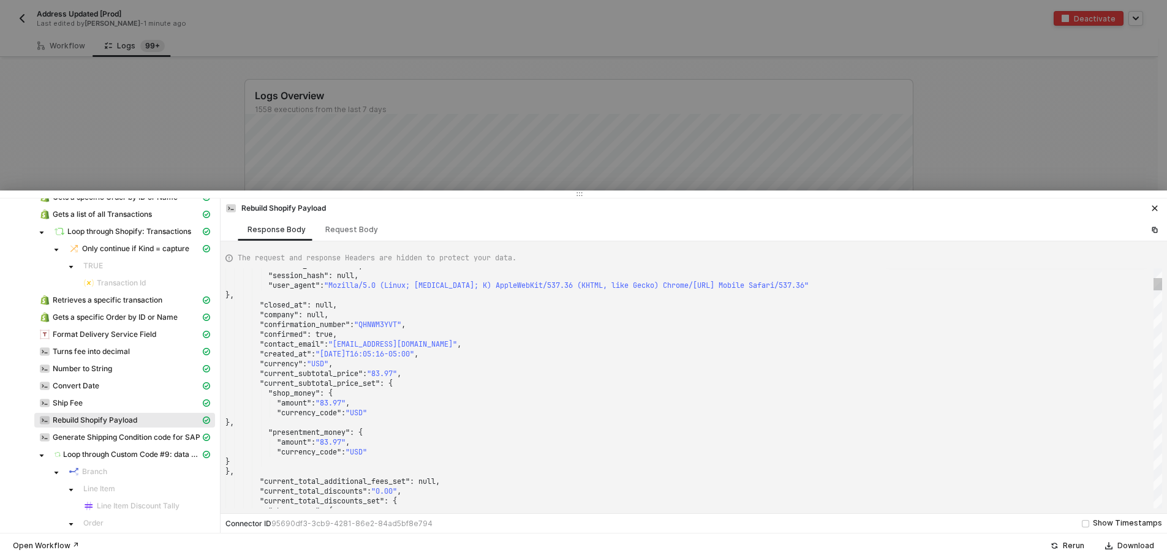
click at [527, 422] on div "}," at bounding box center [693, 423] width 936 height 10
type textarea ""current_subtotal_price_set": { "shop_money": { "amount": "83.97", "currency_co…"
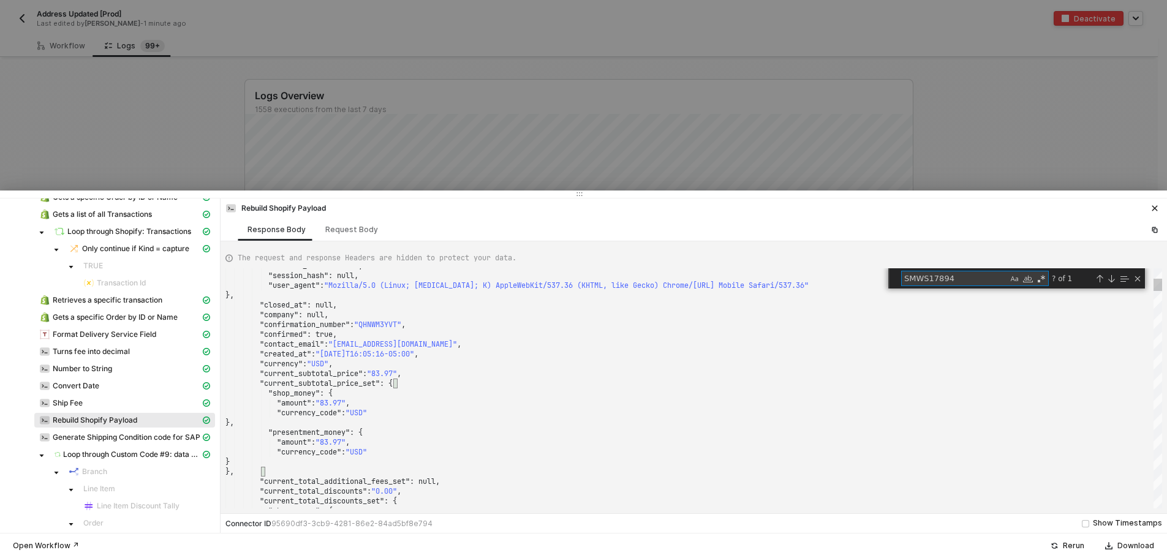
type textarea "S"
type textarea ""presentment_money": { "amount": "4.20", "currency_code": "USD" } }, "customer_…"
type textarea "St"
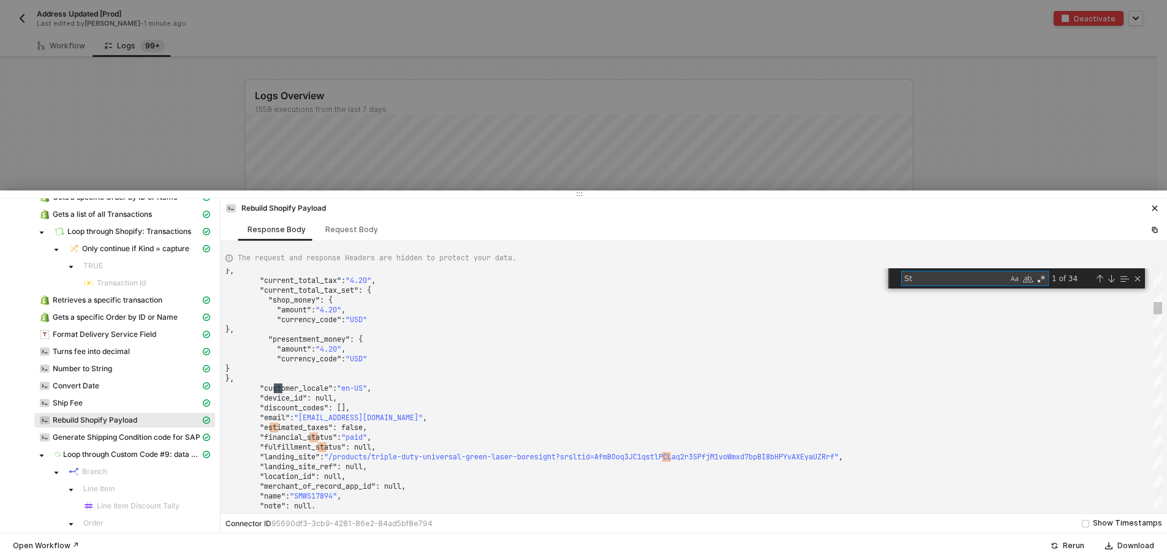
type textarea ""financial_status": "paid", "fulfillment_status": null, "landing_site": "/produ…"
type textarea "Sta"
type textarea ""currency_code": "USD" }, "presentment_money": { "amount": "83.97", "currency_c…"
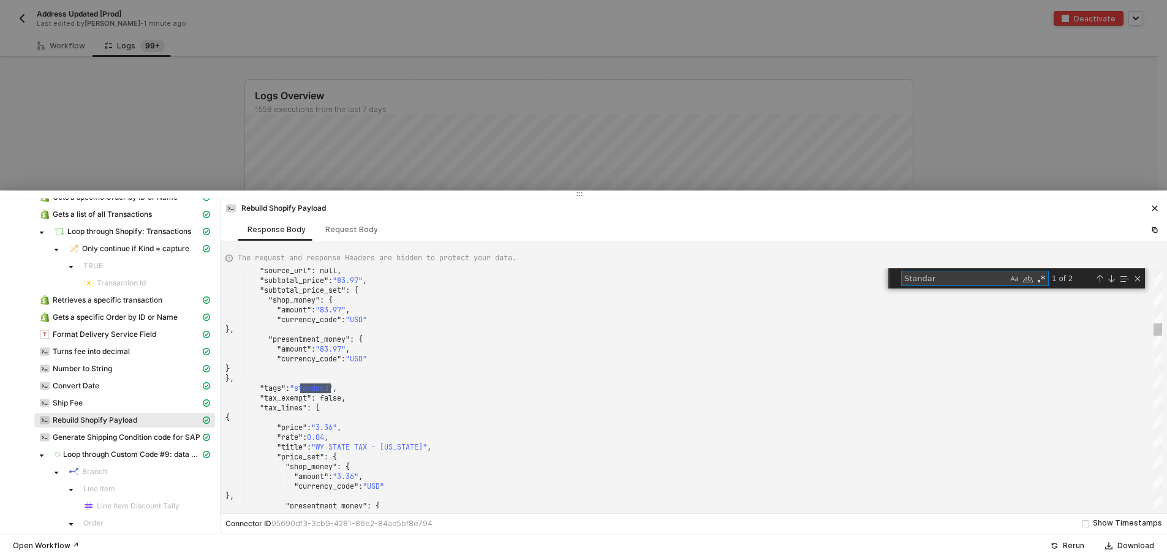
type textarea "Standar"
click at [1112, 278] on div "Next Match (Enter)" at bounding box center [1111, 279] width 10 height 10
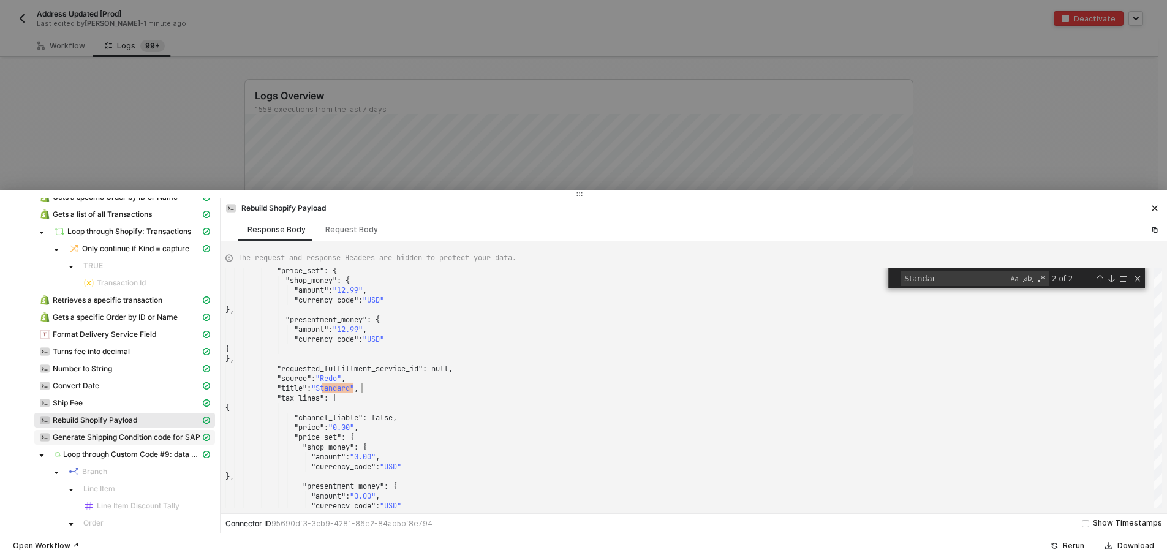
click at [122, 437] on span "Generate Shipping Condition code for SAP" at bounding box center [127, 437] width 148 height 10
type textarea "{ "json": { "data": { "Shipping Condition": "Unknown shipping method", "SAP Bus…"
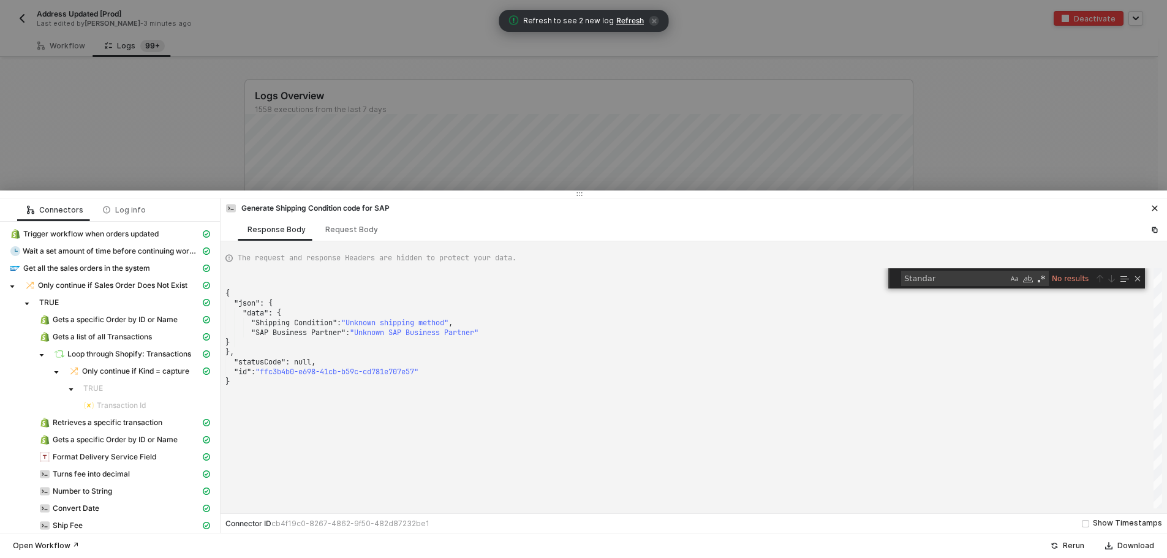
drag, startPoint x: 934, startPoint y: 139, endPoint x: 877, endPoint y: 146, distance: 57.4
click at [934, 139] on div at bounding box center [583, 279] width 1167 height 558
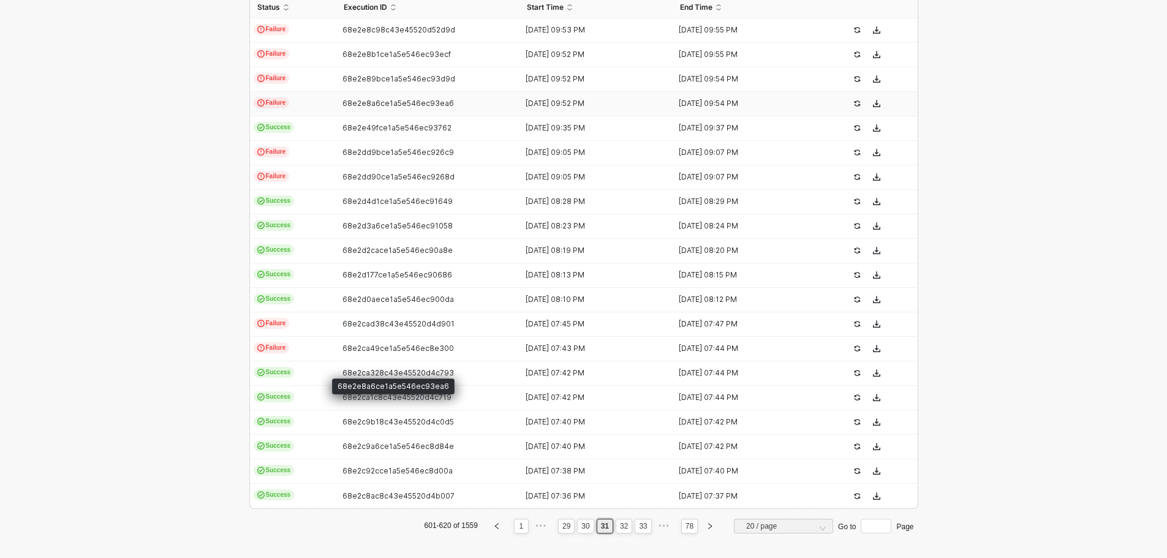
scroll to position [309, 0]
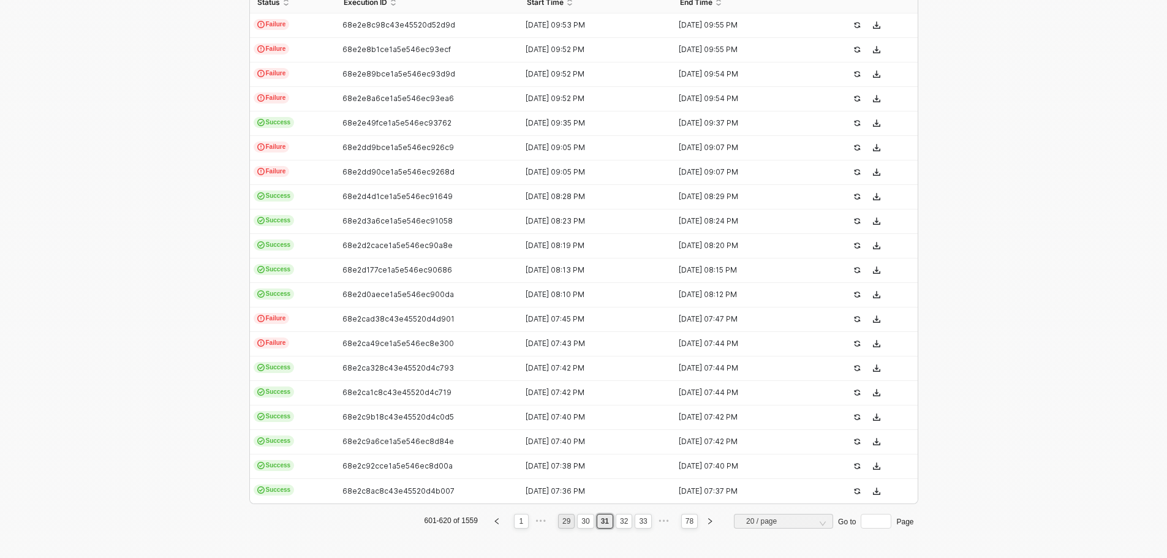
click at [571, 523] on link "29" at bounding box center [566, 520] width 15 height 13
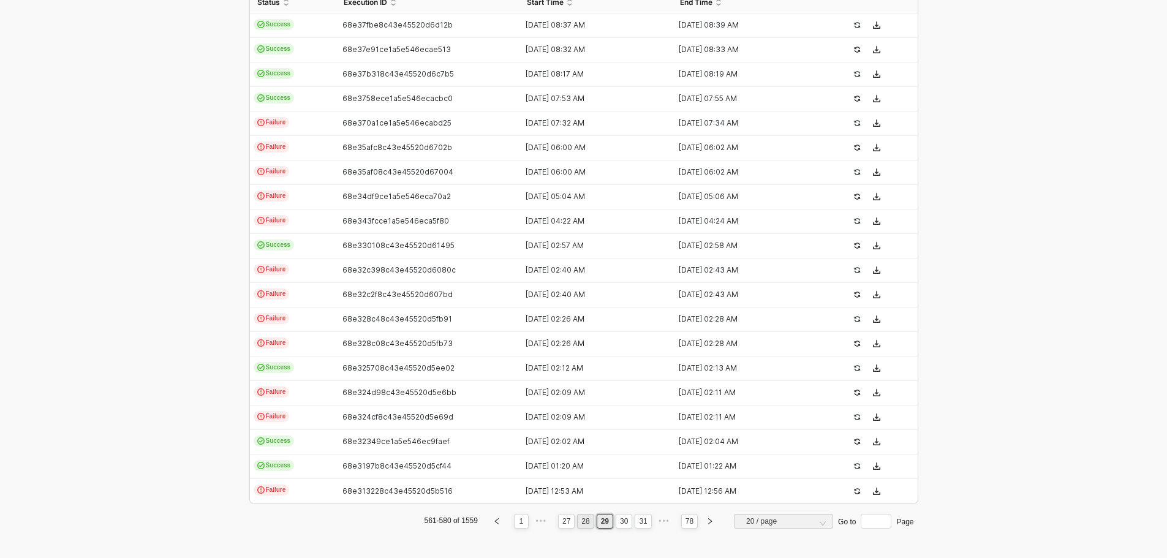
click at [583, 522] on link "28" at bounding box center [585, 520] width 15 height 13
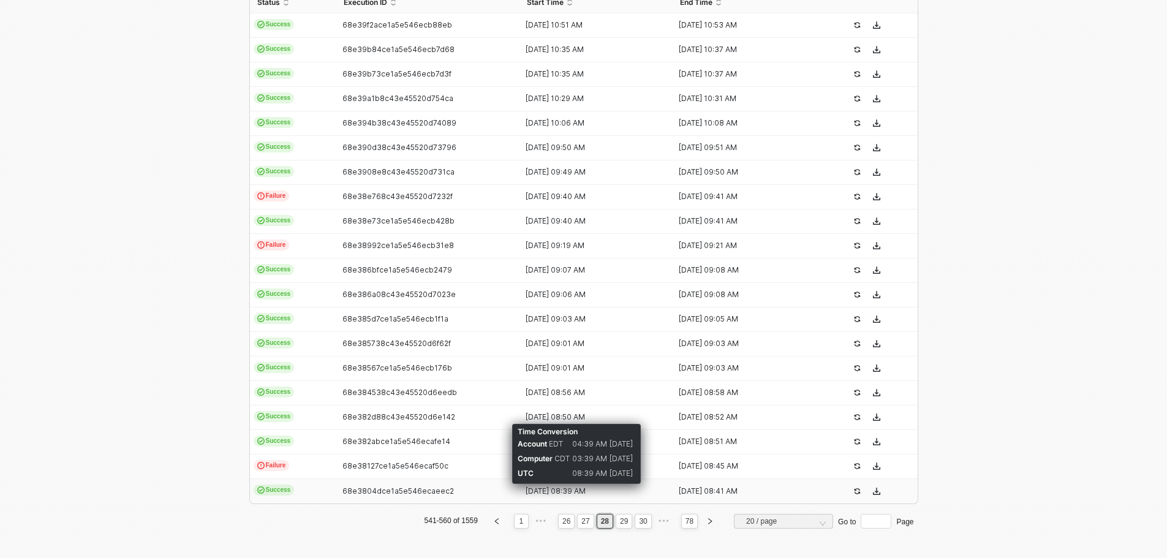
click at [561, 488] on div "[DATE] 08:39 AM" at bounding box center [590, 491] width 143 height 10
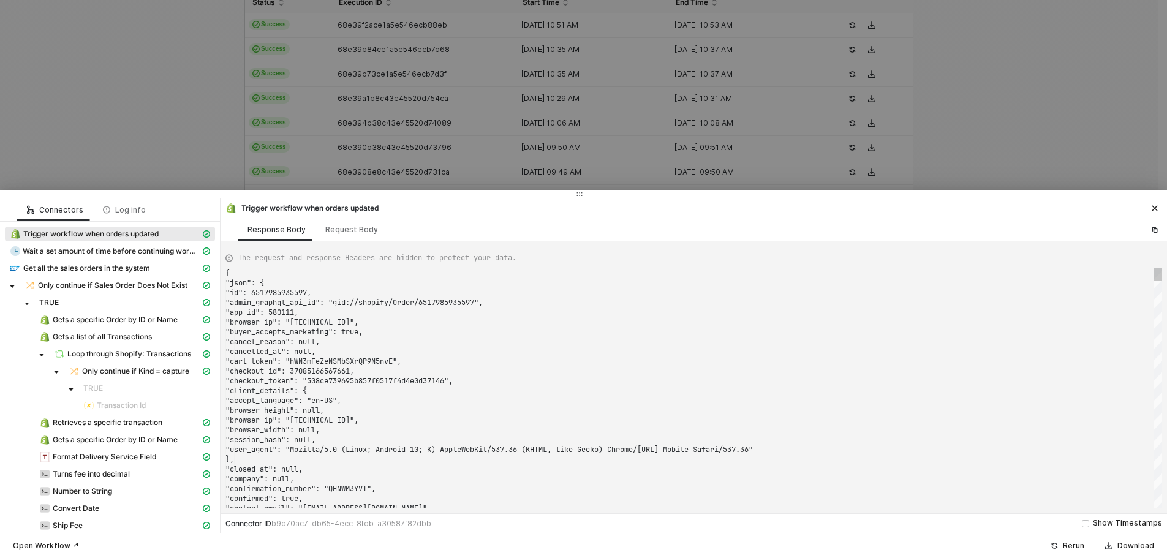
type textarea "{ "json": { "id": 6514267259117, "admin_graphql_api_id": "gid://shopify/Order/6…"
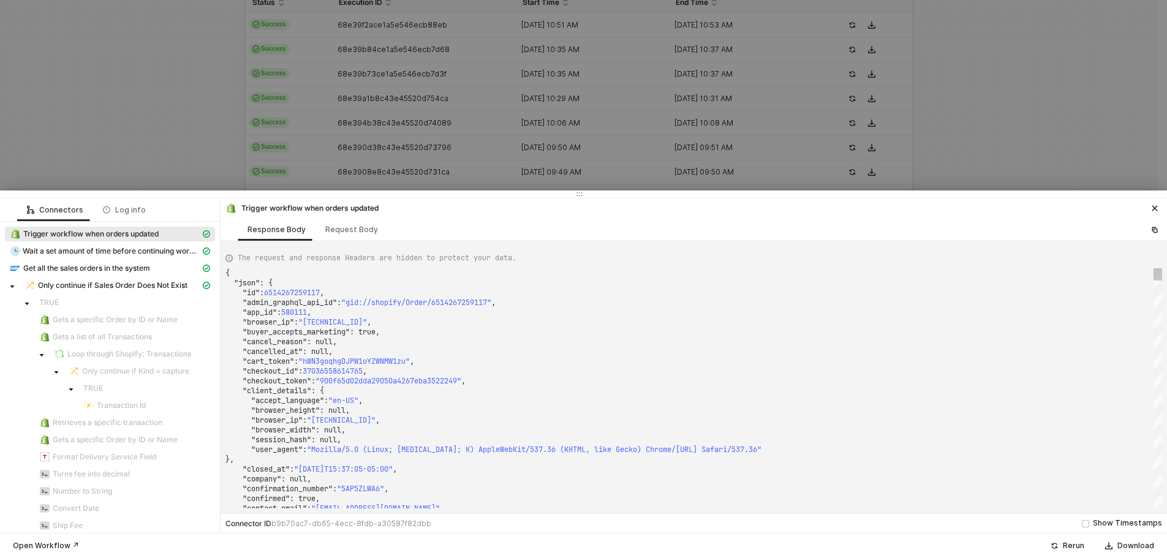
click at [605, 353] on div ""cancelled_at" : null," at bounding box center [693, 352] width 936 height 10
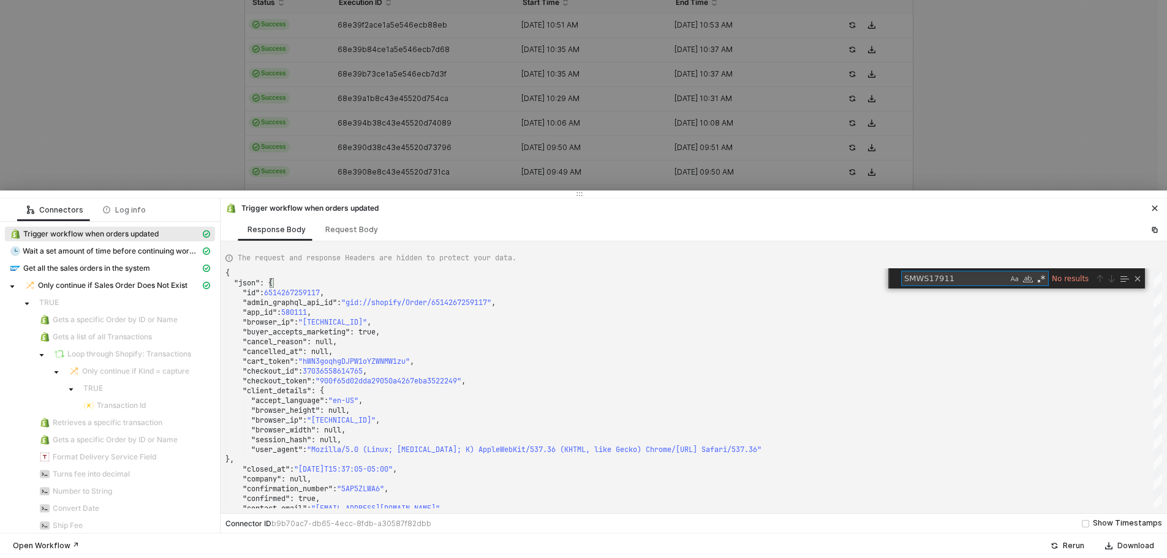
type textarea "SMWS17911"
click at [1153, 211] on icon "icon-close" at bounding box center [1155, 209] width 6 height 6
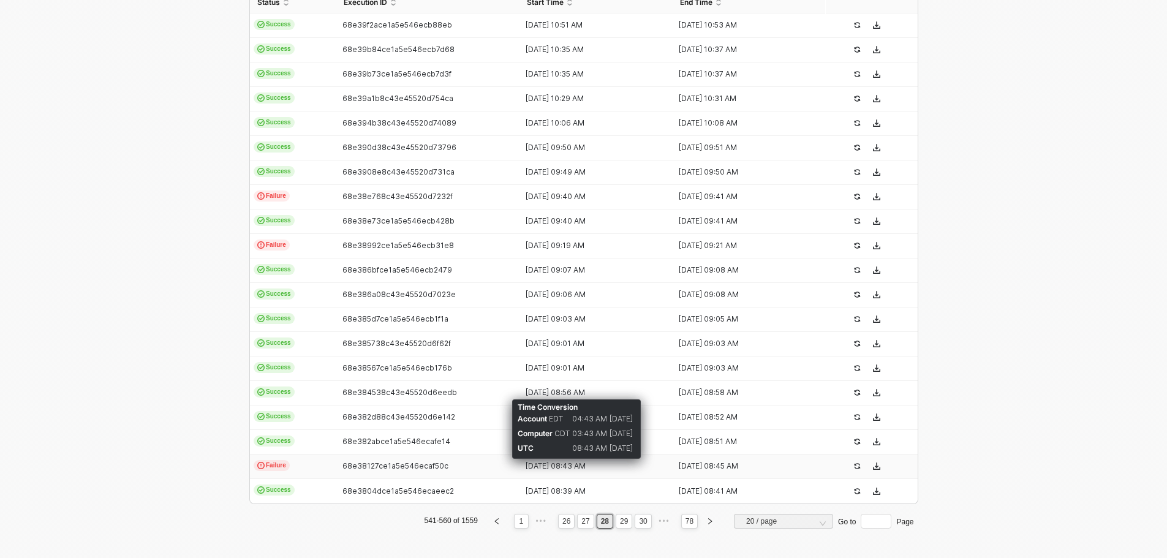
click at [559, 470] on div "[DATE] 08:43 AM" at bounding box center [590, 466] width 143 height 10
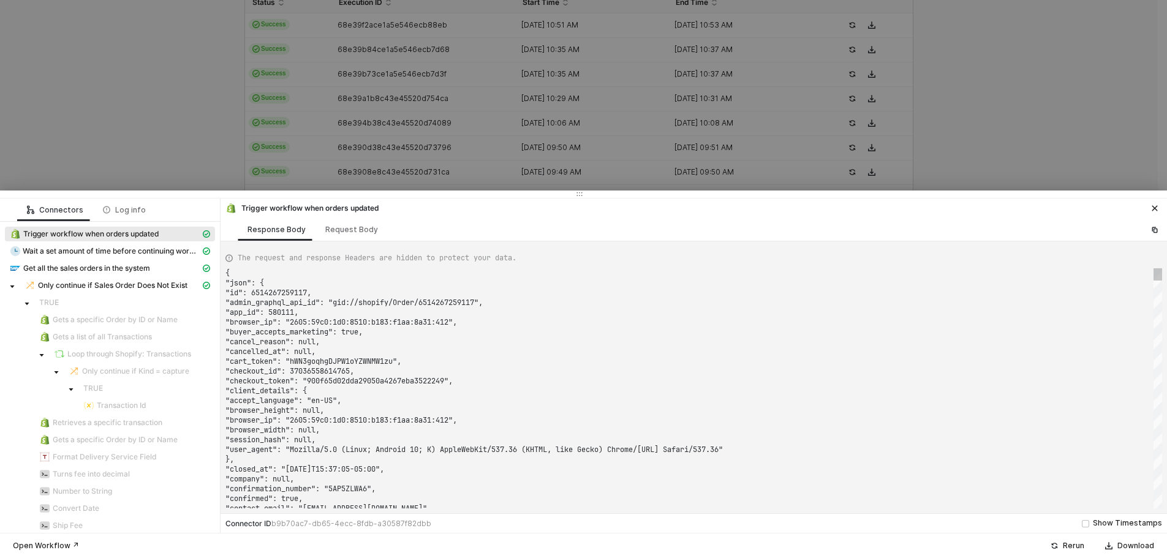
type textarea "{ "json": { "id": 6514421891309, "admin_graphql_api_id": "gid://shopify/Order/6…"
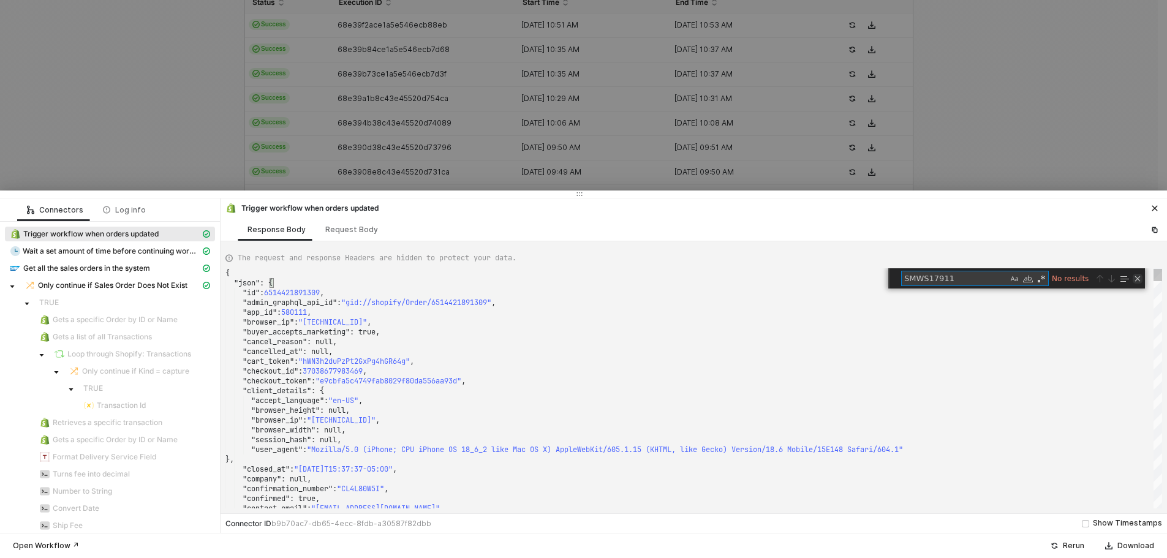
type textarea "SMWS17911"
click at [1136, 282] on div "Close (Escape)" at bounding box center [1137, 279] width 10 height 10
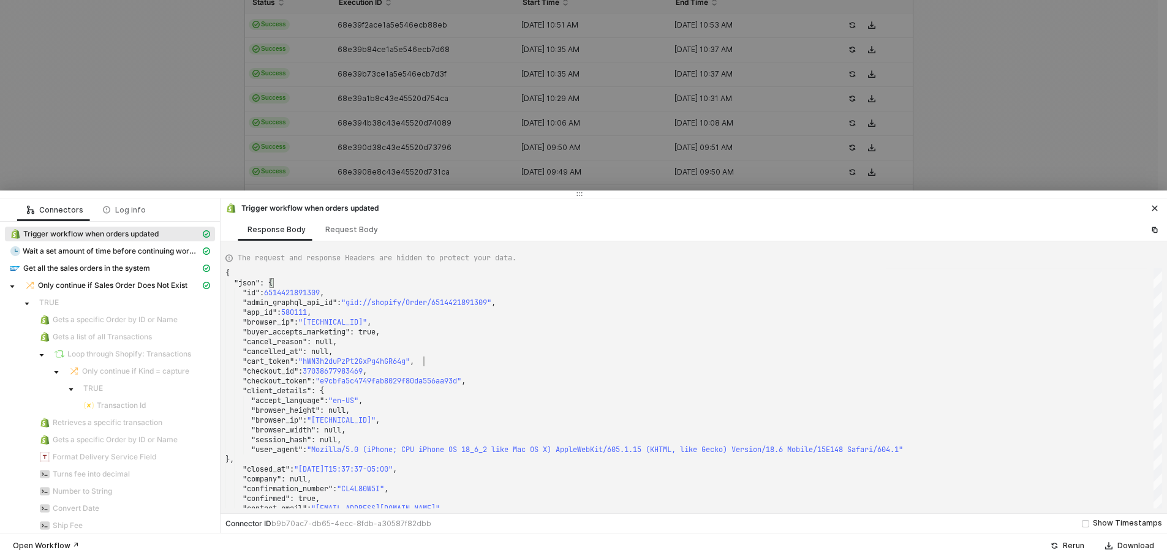
scroll to position [0, 198]
click at [1161, 206] on button "button" at bounding box center [1154, 208] width 15 height 15
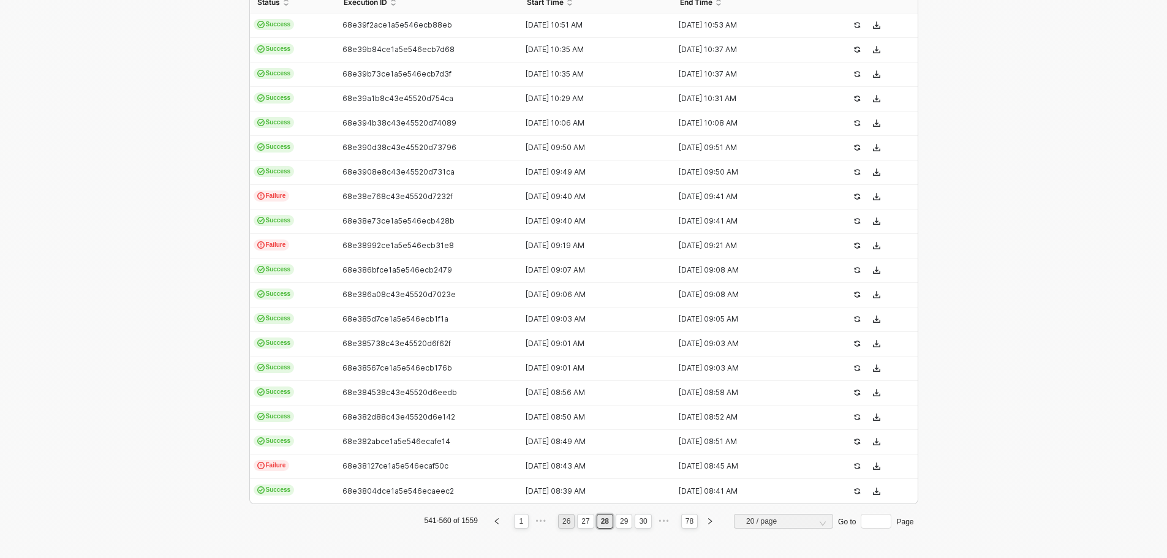
click at [564, 523] on link "26" at bounding box center [566, 520] width 15 height 13
click at [578, 519] on link "25" at bounding box center [585, 520] width 15 height 13
click at [581, 519] on link "24" at bounding box center [585, 520] width 15 height 13
click at [579, 517] on link "23" at bounding box center [585, 520] width 15 height 13
click at [617, 521] on link "24" at bounding box center [623, 520] width 15 height 13
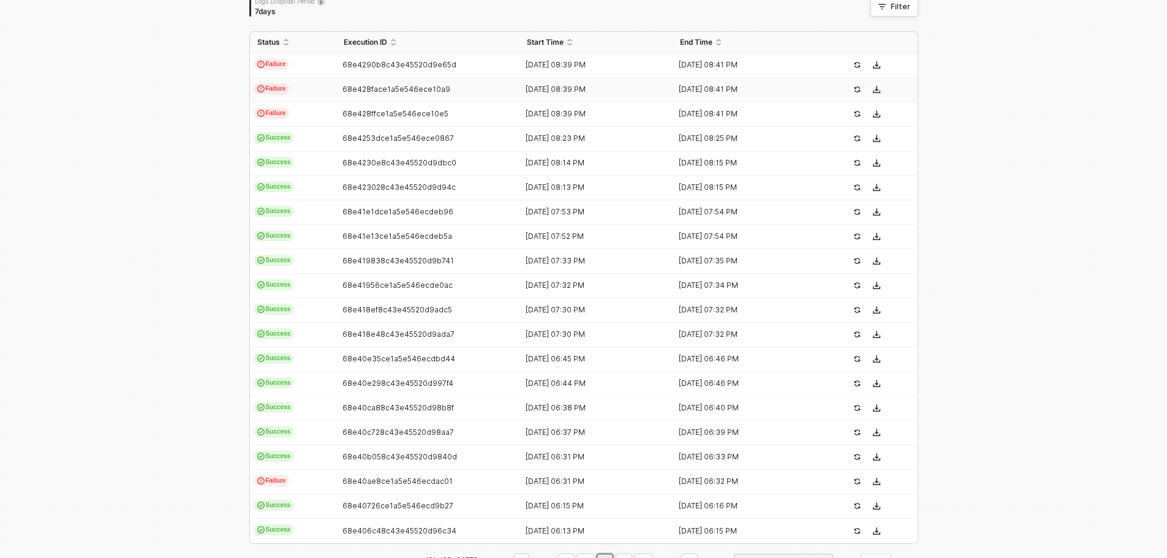
scroll to position [247, 0]
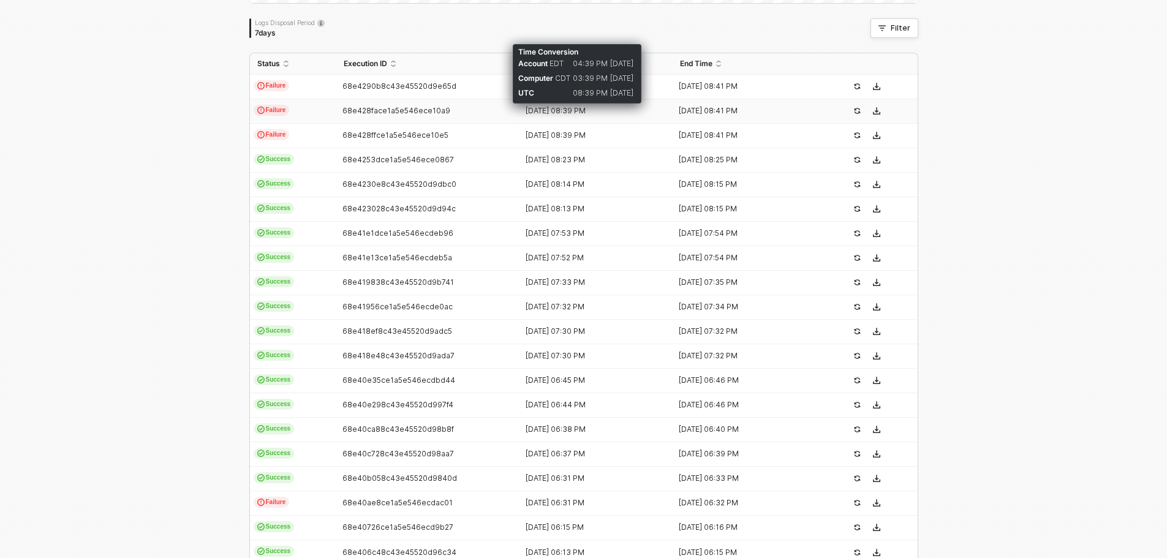
click at [561, 108] on div "[DATE] 08:39 PM" at bounding box center [590, 111] width 143 height 10
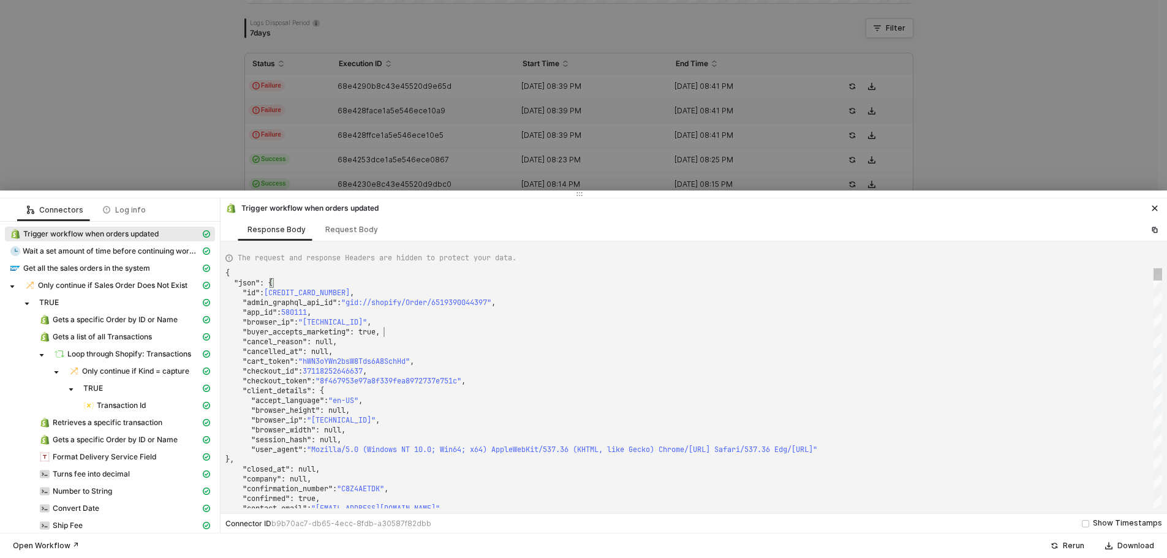
scroll to position [0, 0]
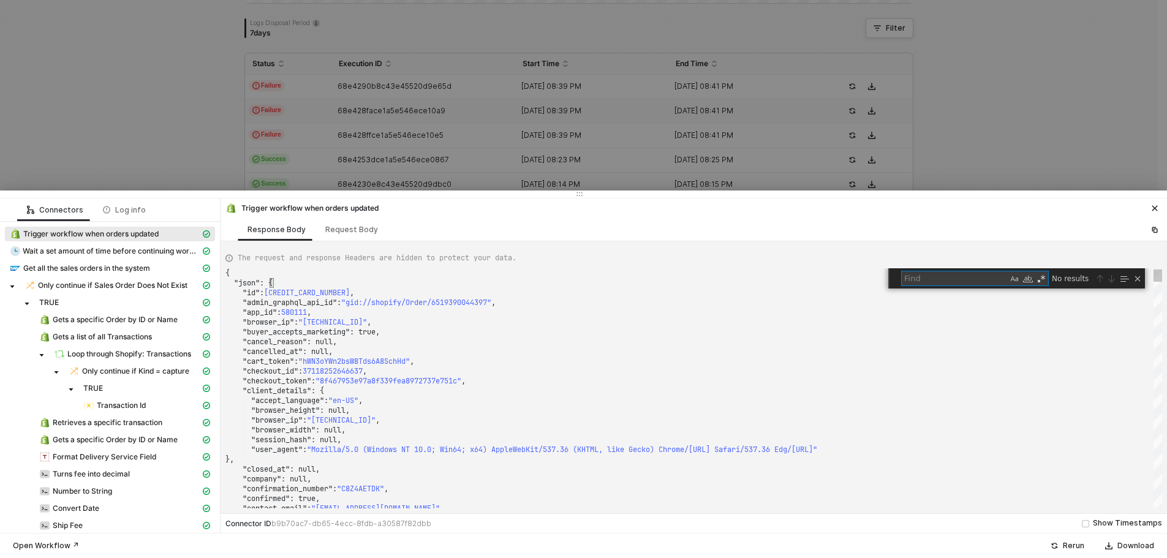
type textarea ""fulfillment_status": null, "landing_site": "/collections/boresights?srsltid=Af…"
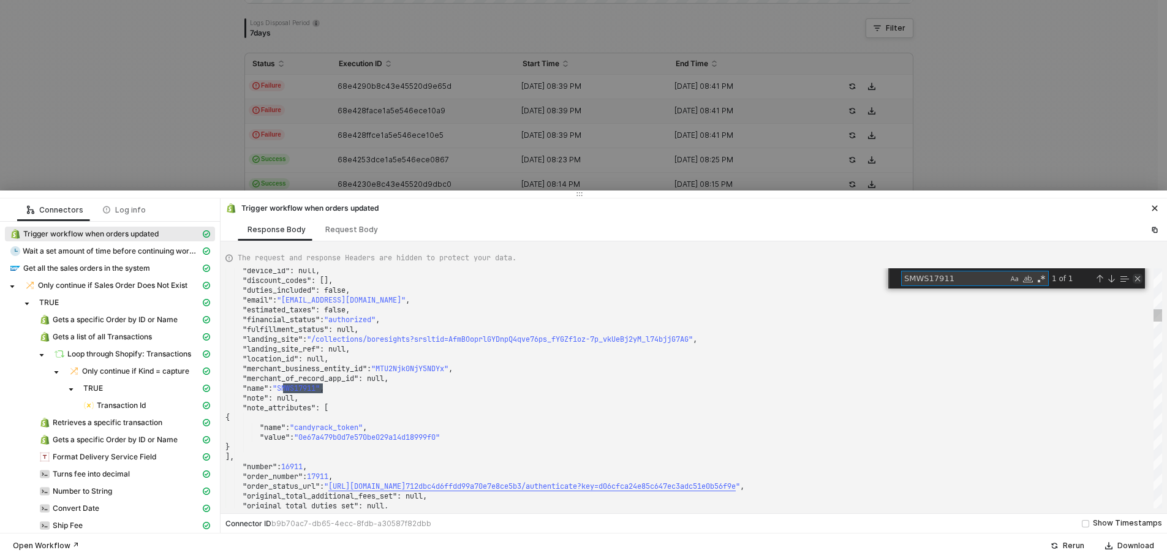
type textarea "SMWS17911"
click at [1138, 277] on div "Close (Escape)" at bounding box center [1137, 279] width 10 height 10
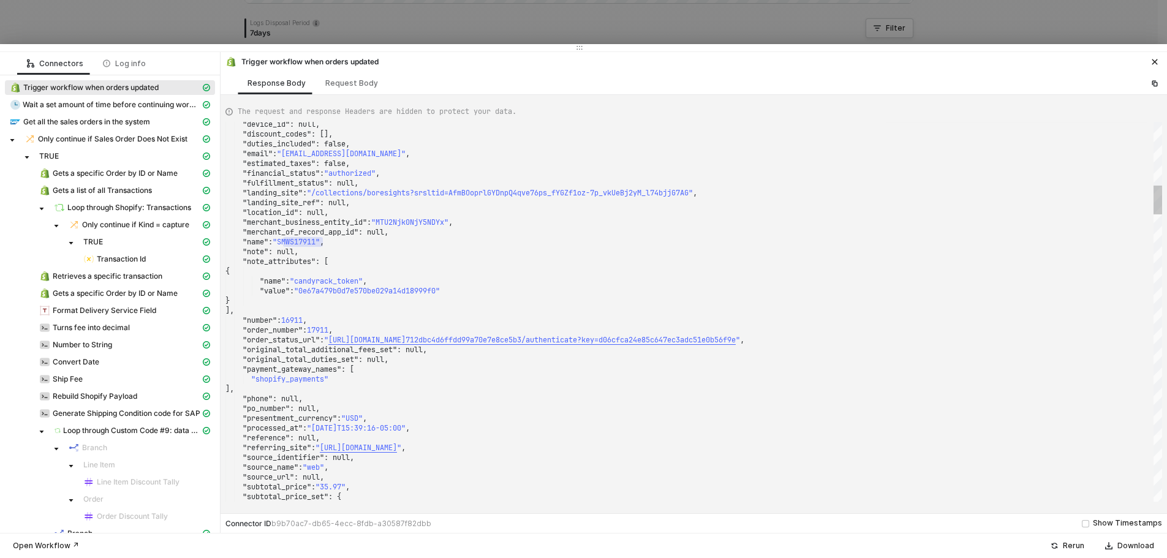
drag, startPoint x: 371, startPoint y: 196, endPoint x: 380, endPoint y: 42, distance: 154.6
click at [380, 44] on div at bounding box center [583, 47] width 1167 height 7
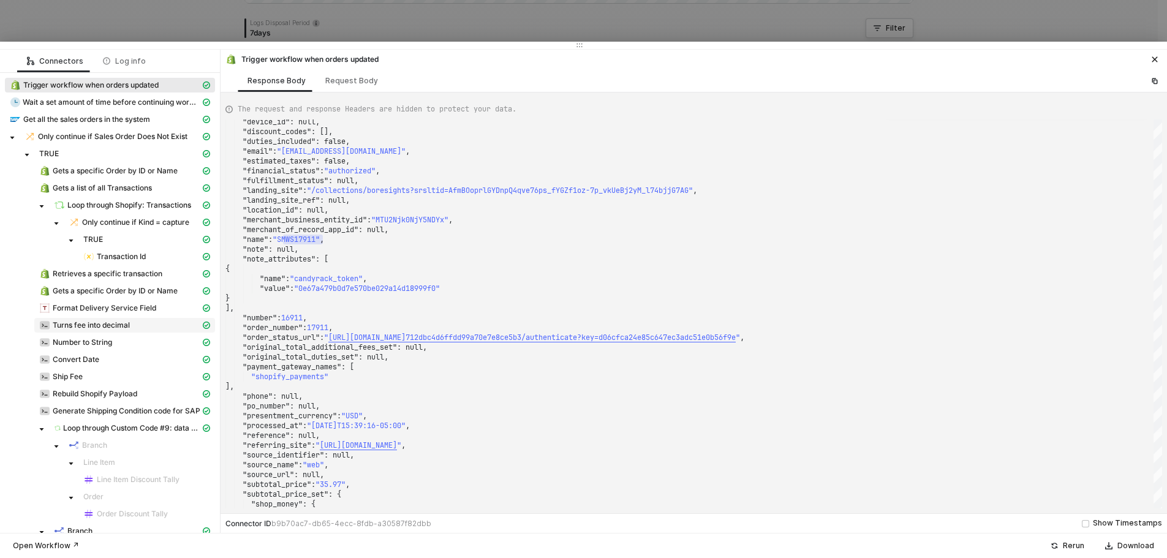
click at [91, 323] on span "Turns fee into decimal" at bounding box center [91, 325] width 77 height 10
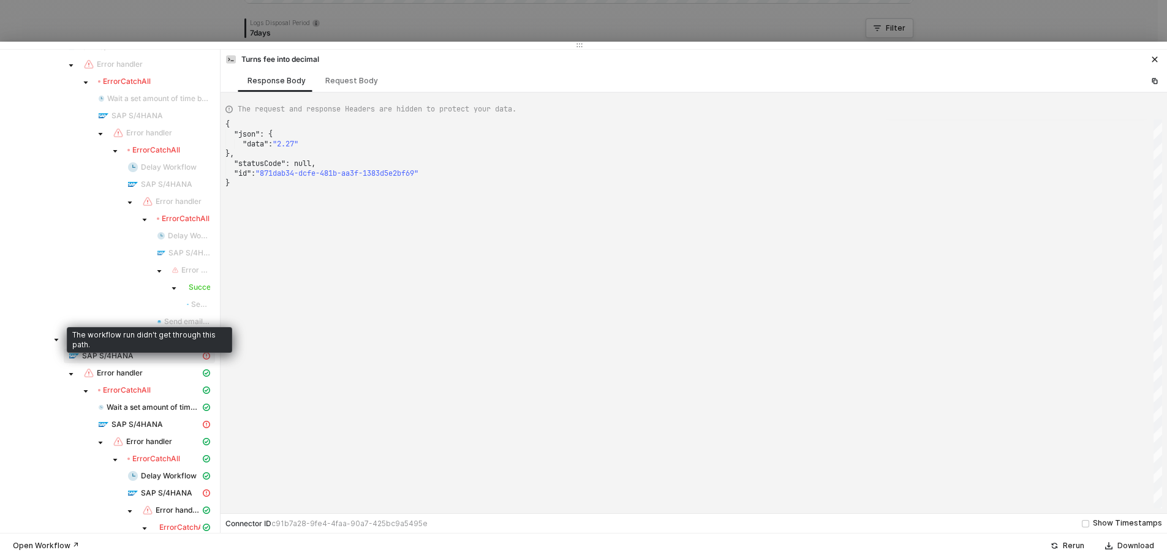
scroll to position [857, 0]
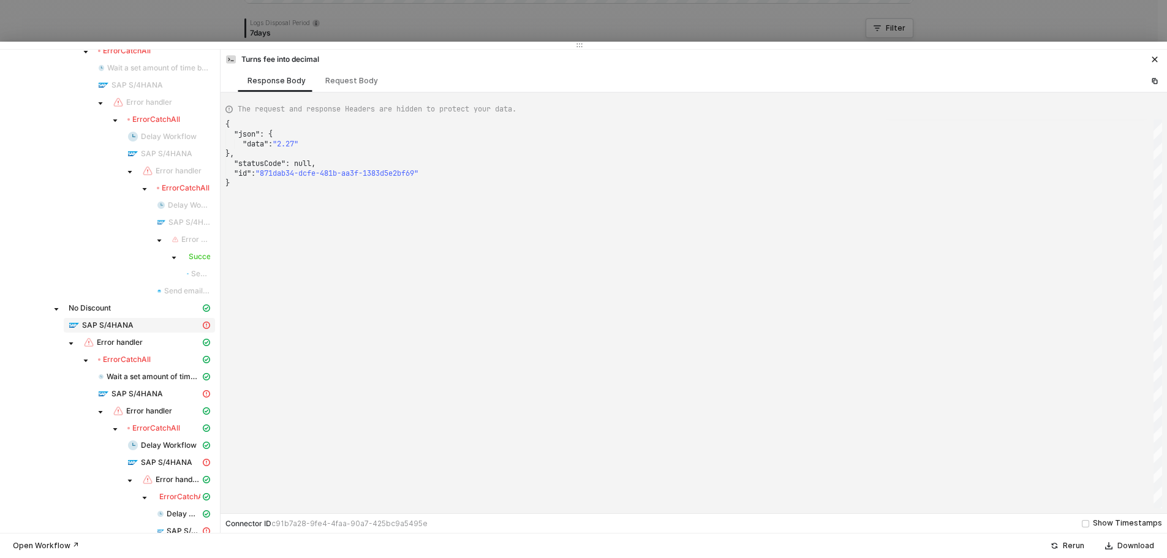
click at [139, 322] on div "SAP S/4HANA" at bounding box center [135, 325] width 132 height 11
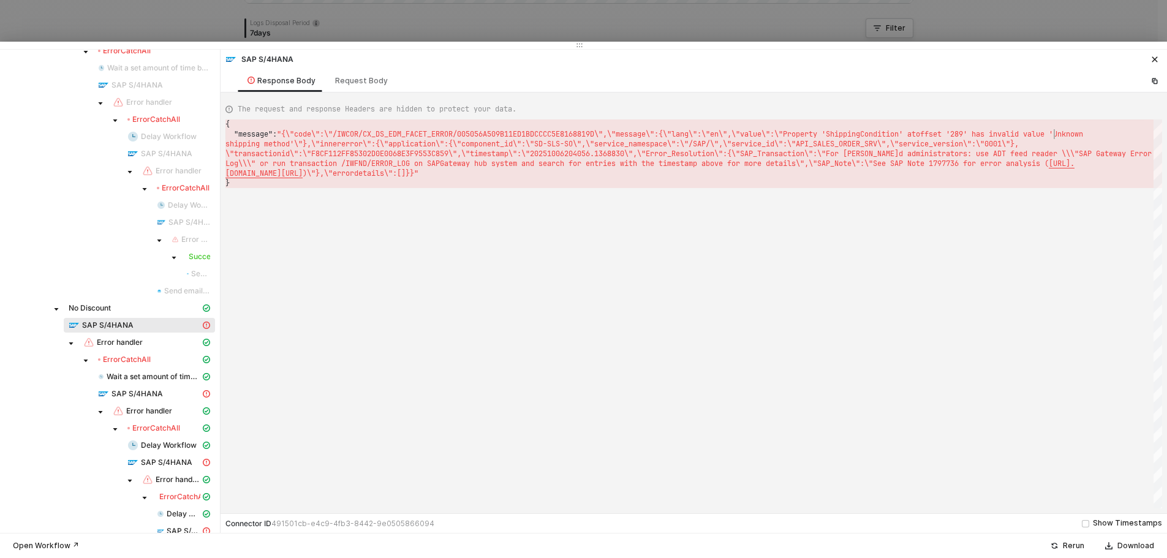
scroll to position [0, 2195]
drag, startPoint x: 1055, startPoint y: 134, endPoint x: 287, endPoint y: 143, distance: 768.1
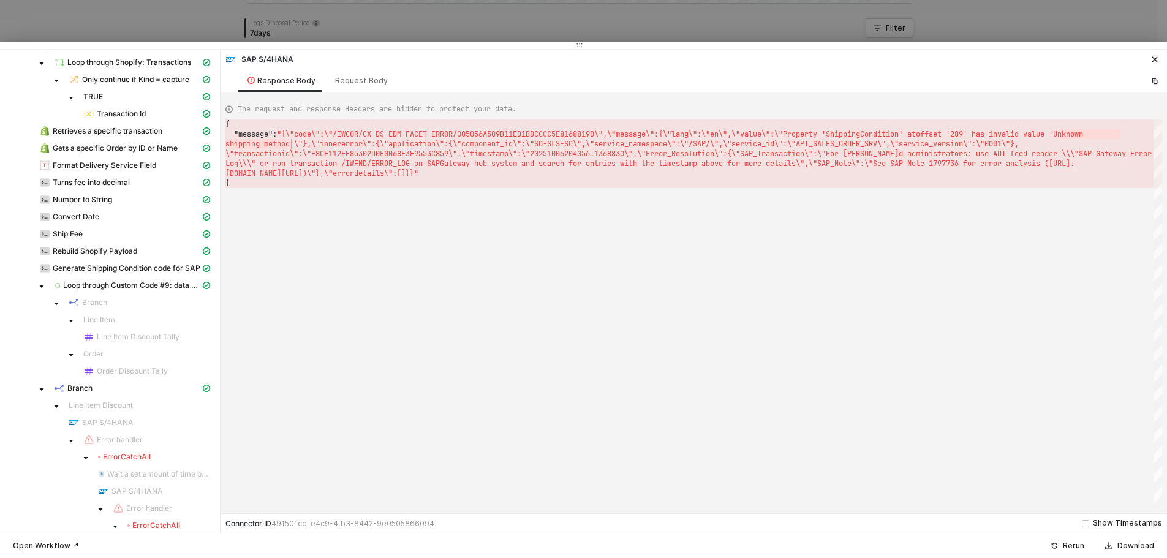
scroll to position [0, 0]
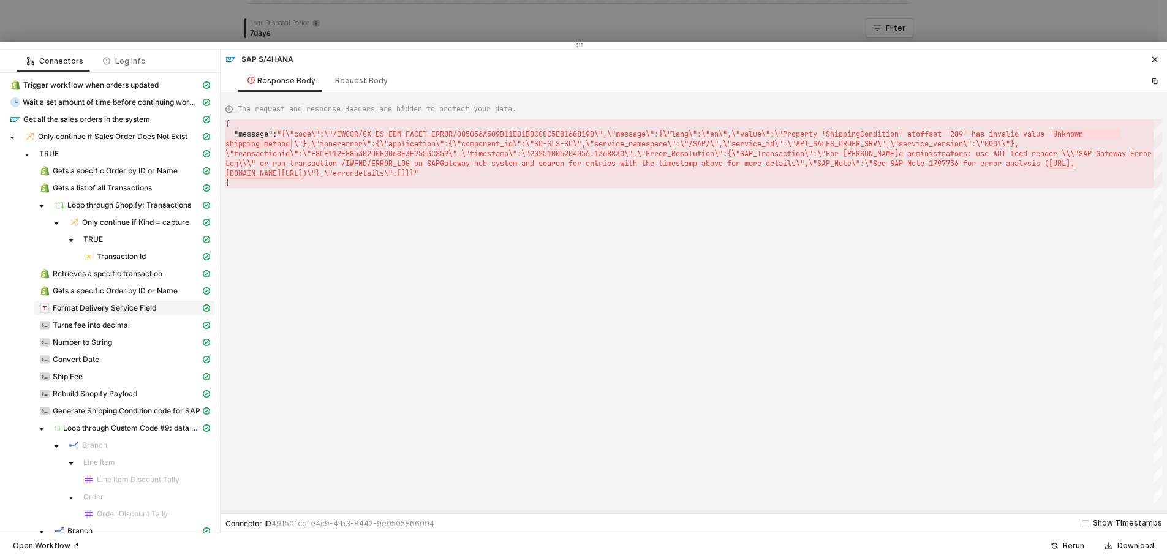
click at [78, 307] on span "Format Delivery Service Field" at bounding box center [105, 308] width 104 height 10
type textarea "{ "json": { "value": "Standar" }, "statusCode": null, "id": "15034ce3-c242-437d…"
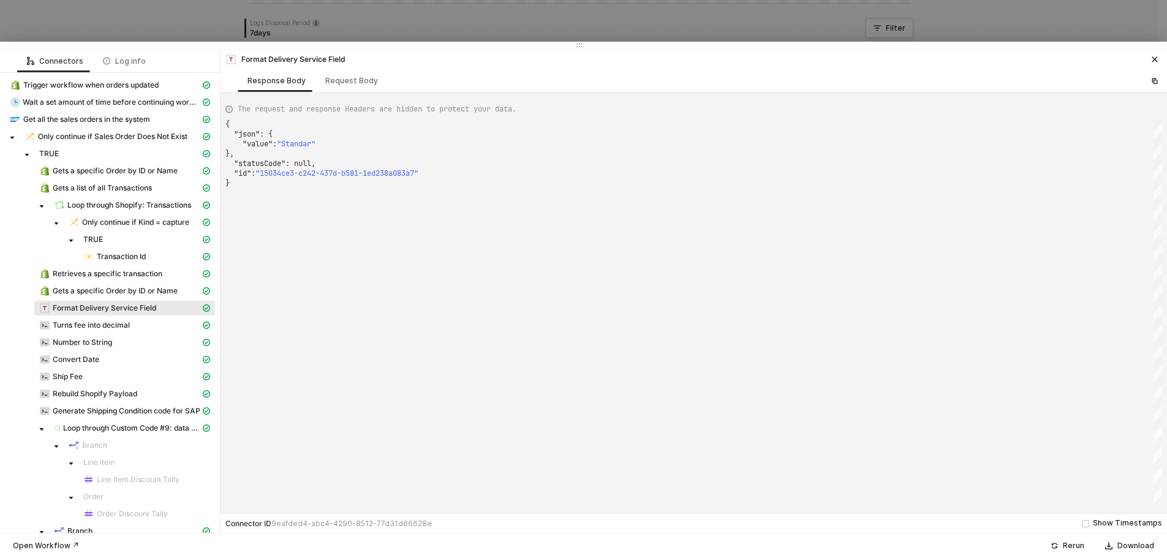
click at [415, 139] on div ""value" : "Standar"" at bounding box center [693, 144] width 936 height 10
click at [310, 21] on div at bounding box center [583, 279] width 1167 height 558
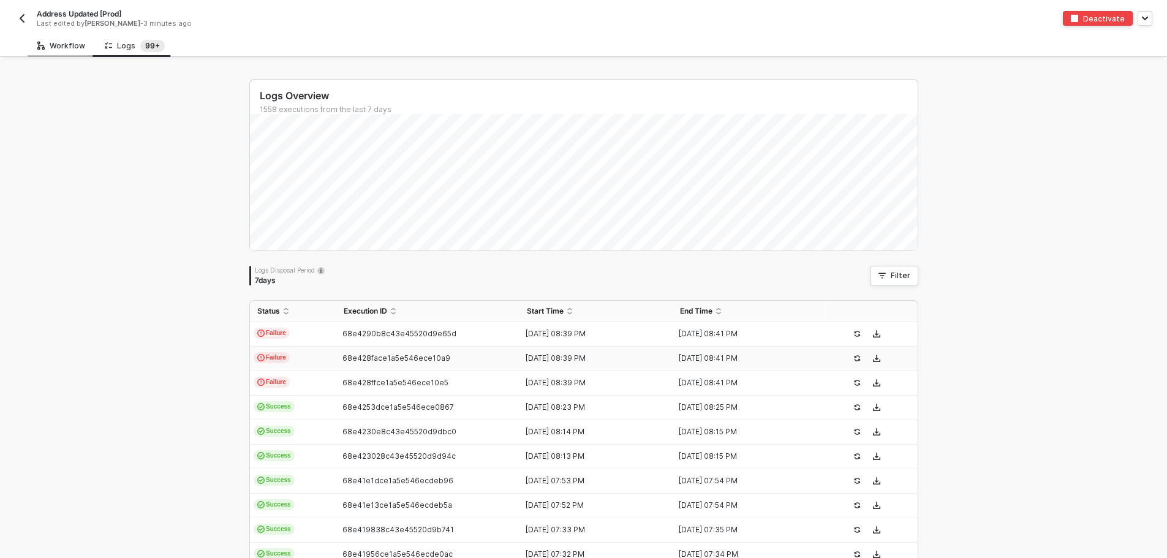
click at [65, 46] on div "Workflow" at bounding box center [61, 46] width 48 height 10
type textarea "// const shippingCodes = { // "FedEx 2Day": "F2", // "FedEx Express Saver": "F3…"
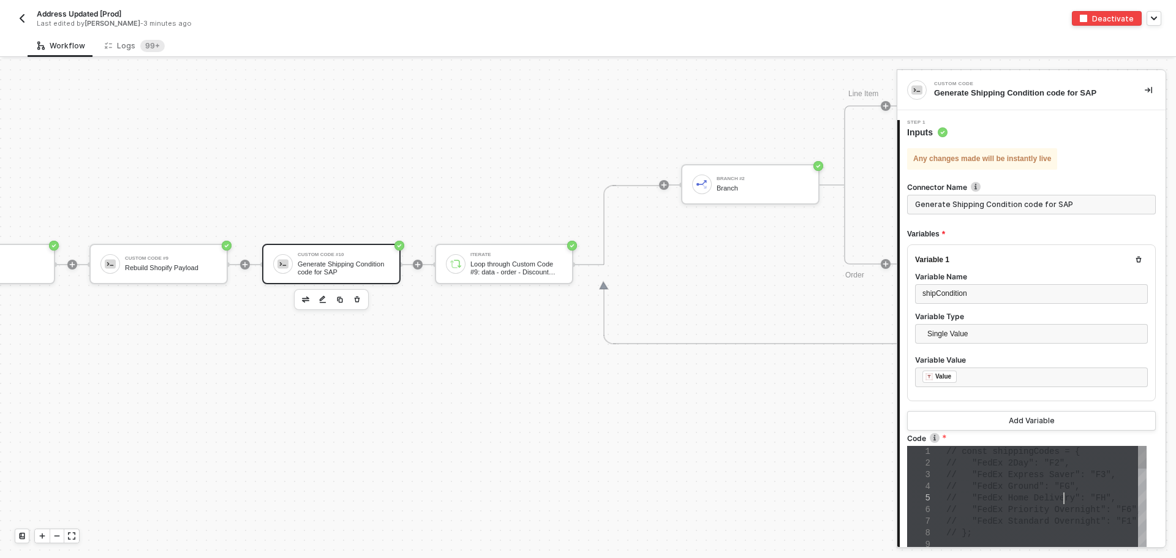
click at [1064, 495] on span "// "FedEx Home Delivery": "FH"," at bounding box center [1031, 498] width 170 height 10
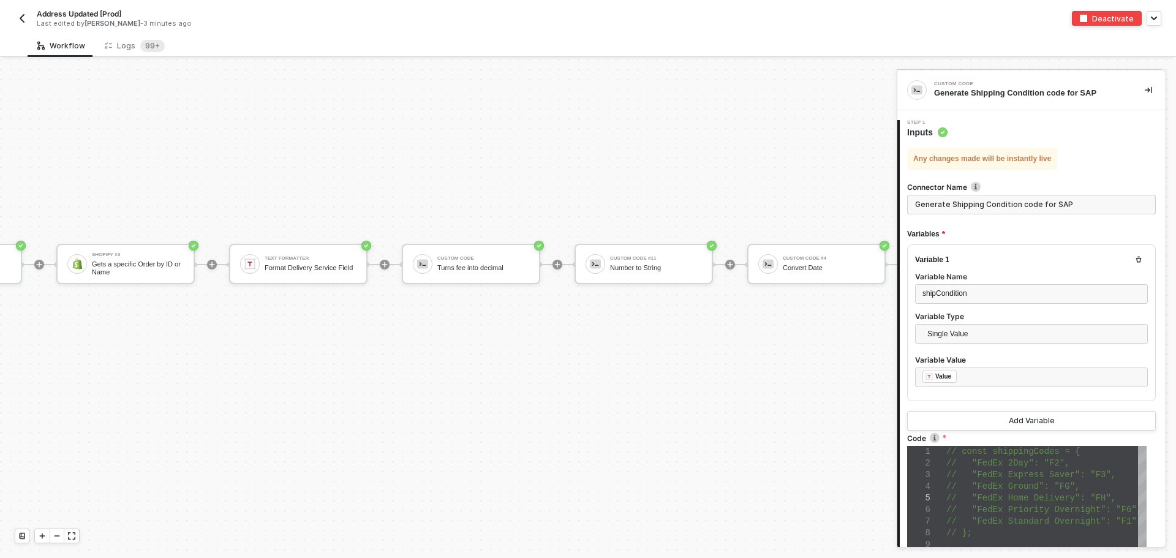
scroll to position [5061, 2032]
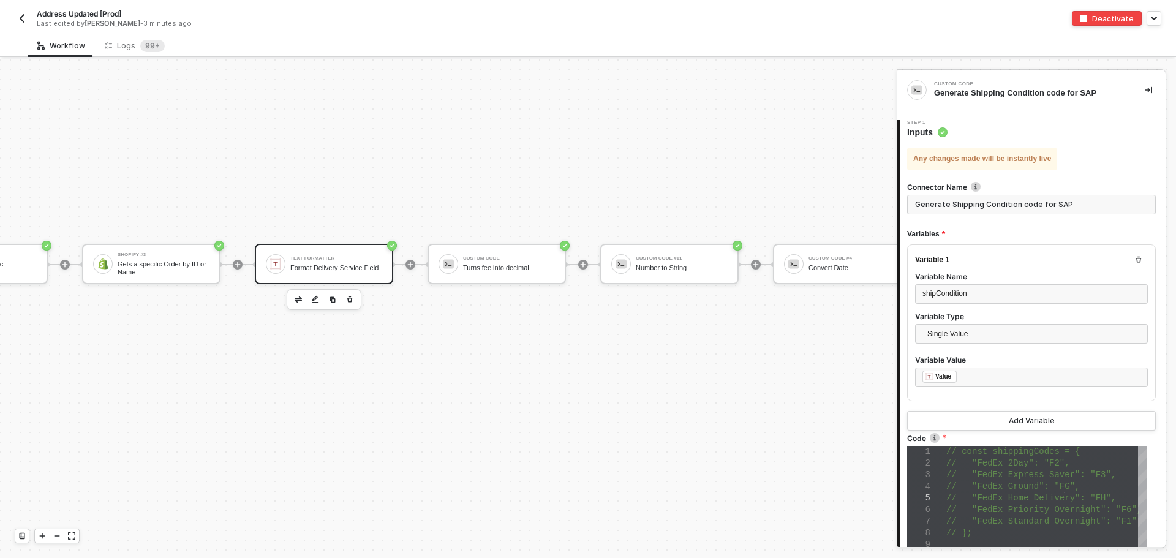
click at [319, 266] on div "Format Delivery Service Field" at bounding box center [336, 268] width 92 height 8
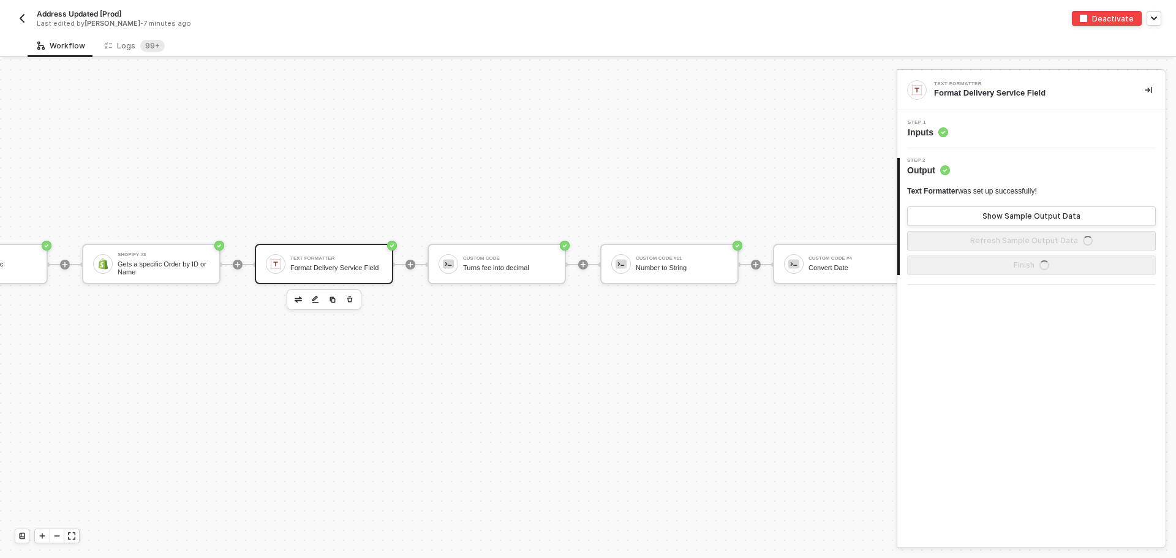
click at [921, 135] on span "Inputs" at bounding box center [928, 132] width 40 height 12
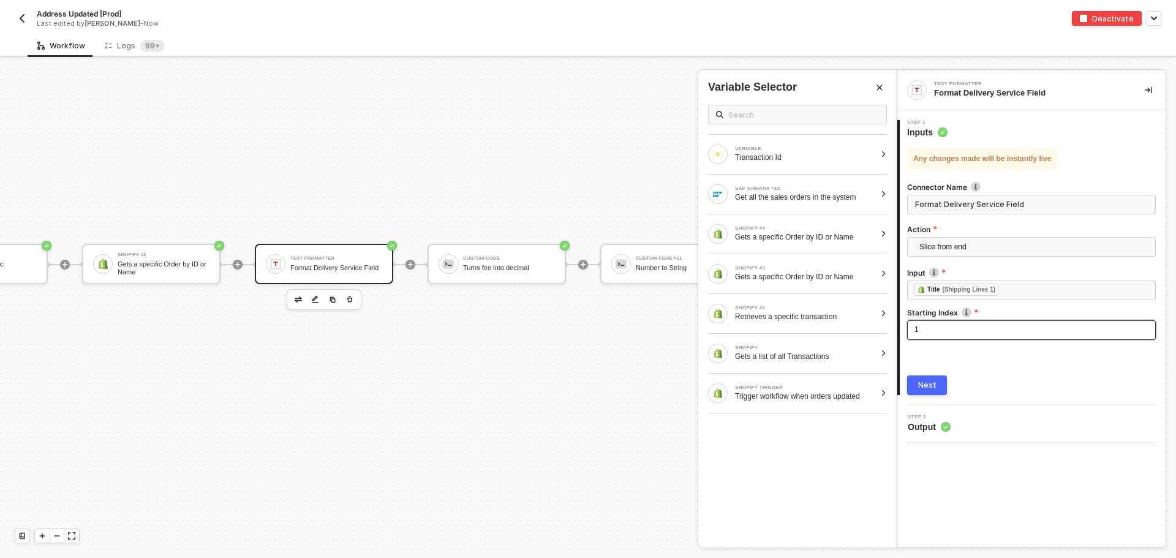
click at [941, 334] on div "1" at bounding box center [1031, 330] width 234 height 12
click at [920, 332] on div "1" at bounding box center [1031, 330] width 234 height 12
click at [935, 382] on button "Next" at bounding box center [927, 385] width 40 height 20
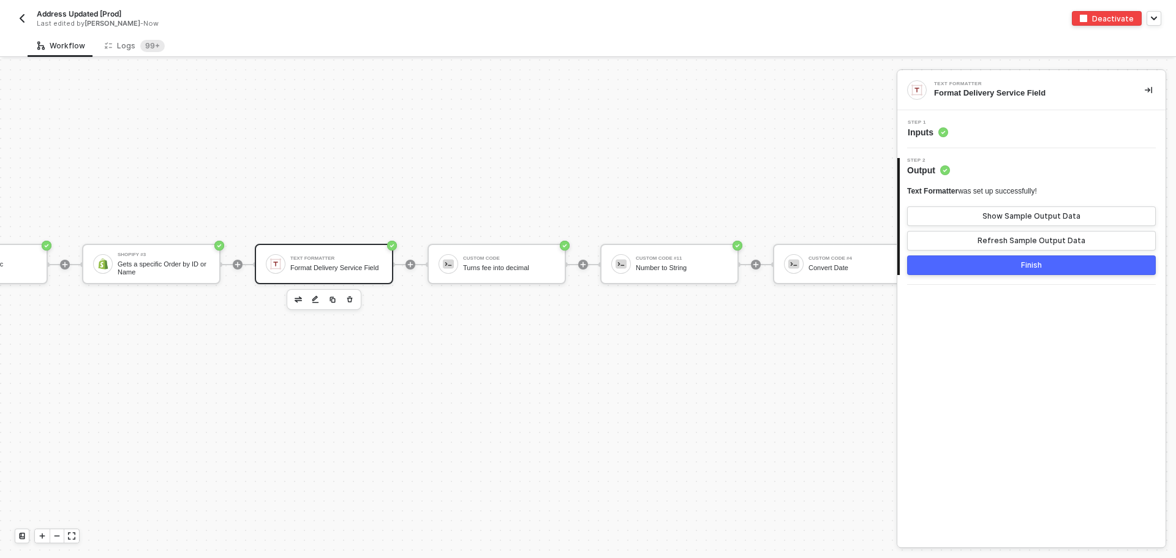
click at [917, 132] on span "Inputs" at bounding box center [928, 132] width 40 height 12
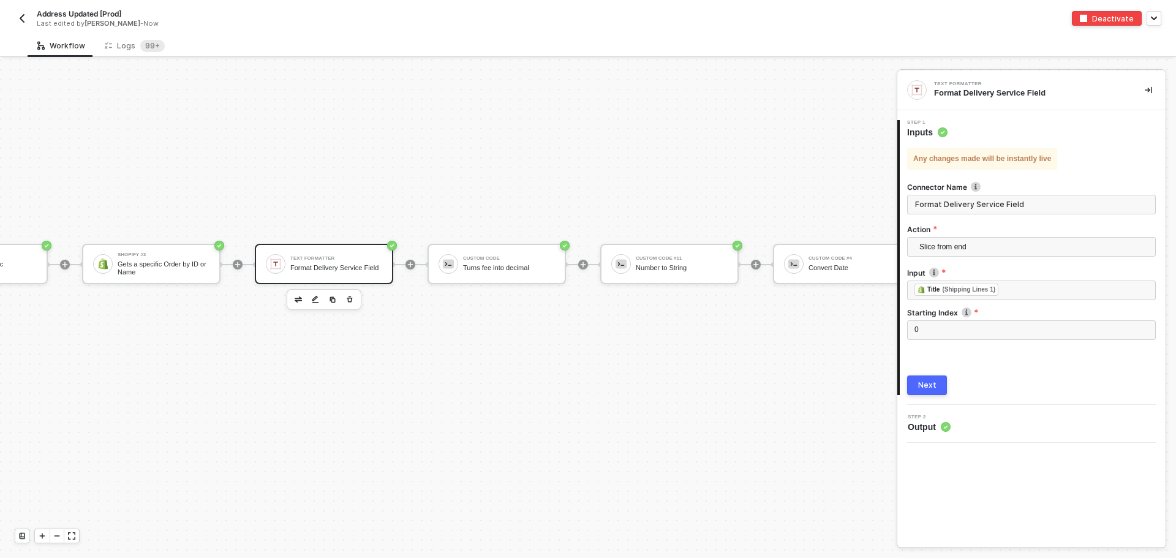
click at [930, 393] on button "Next" at bounding box center [927, 385] width 40 height 20
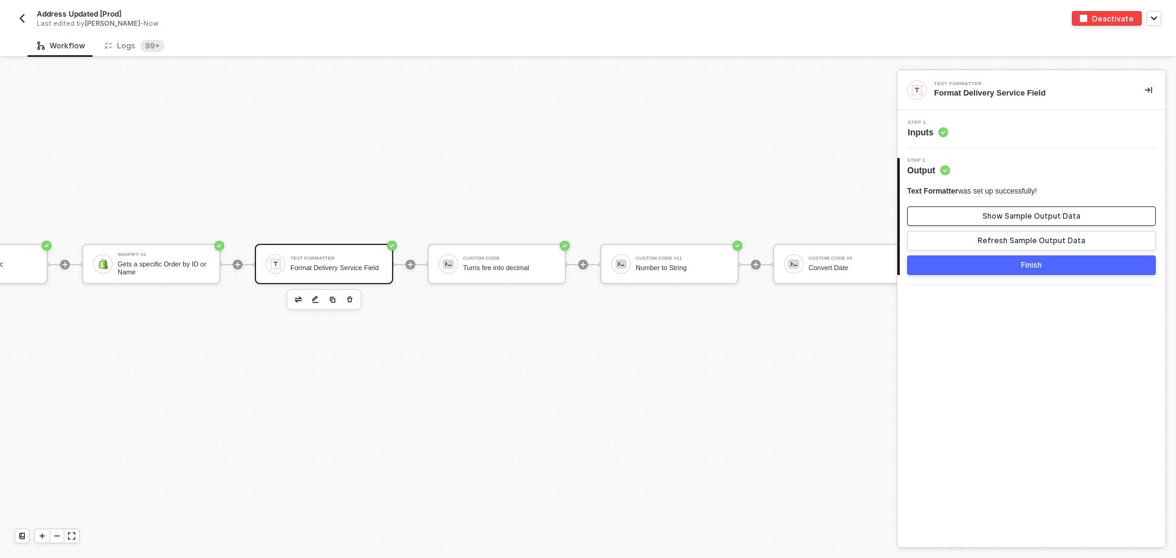
click at [1042, 215] on div "Show Sample Output Data" at bounding box center [1031, 216] width 98 height 10
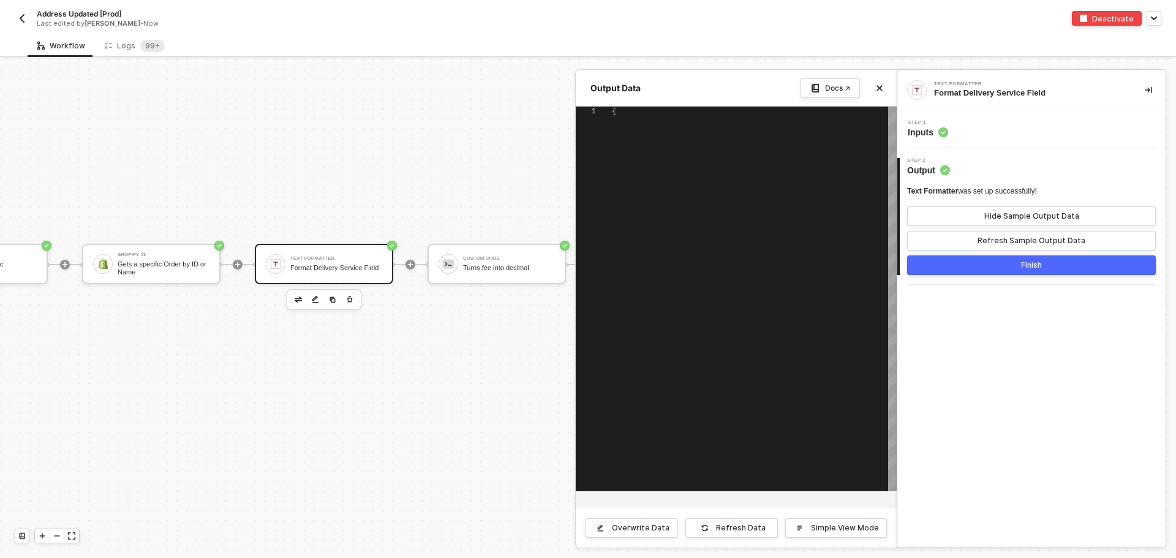
type textarea "{ "value": "" }"
click at [484, 462] on div at bounding box center [588, 308] width 1176 height 499
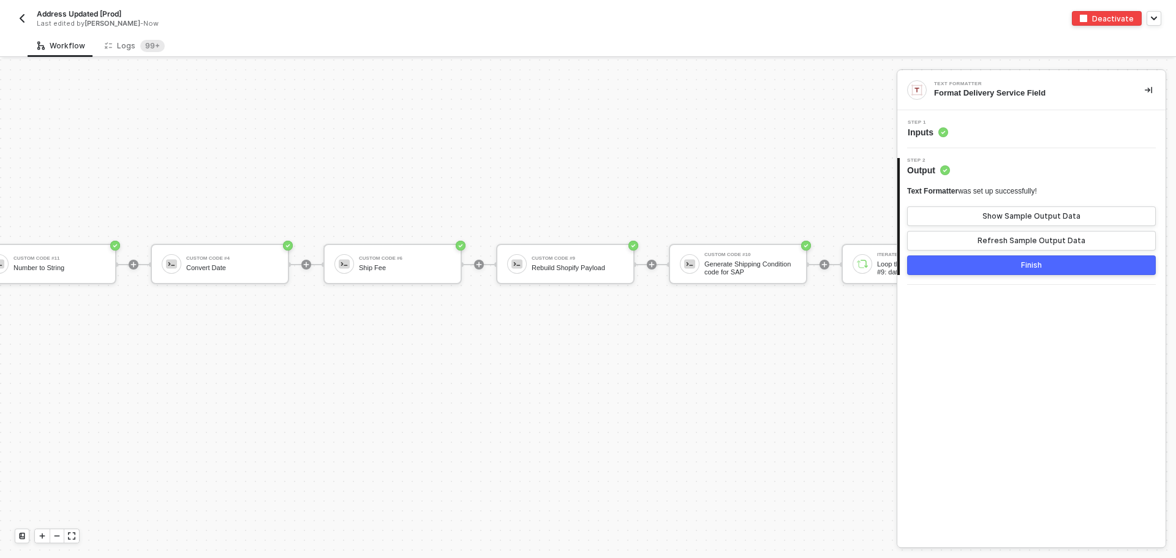
scroll to position [5061, 2670]
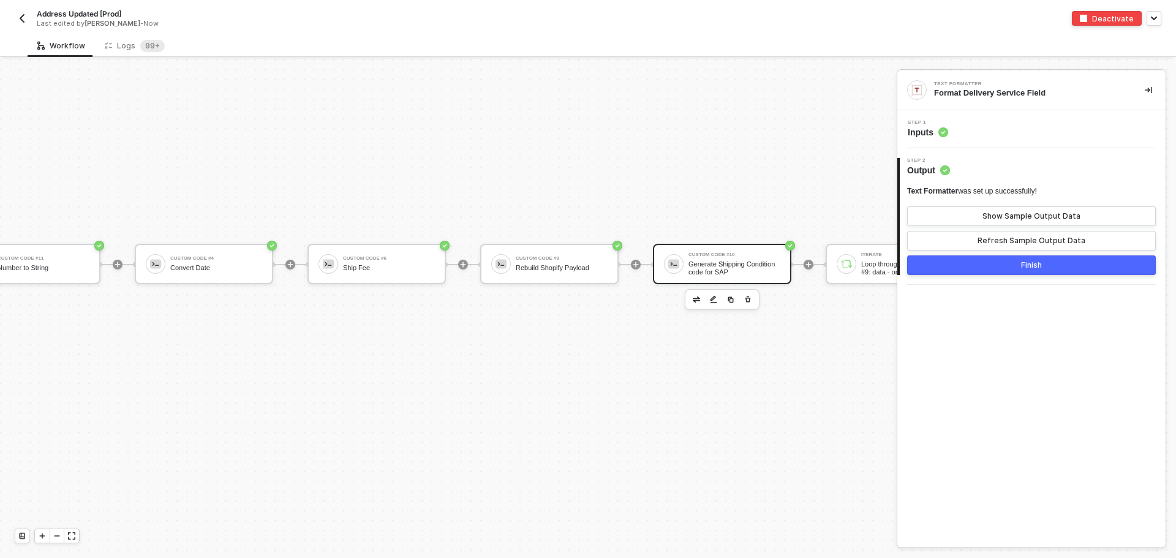
click at [710, 263] on div "Generate Shipping Condition code for SAP" at bounding box center [734, 267] width 92 height 15
click at [920, 135] on span "Inputs" at bounding box center [928, 132] width 40 height 12
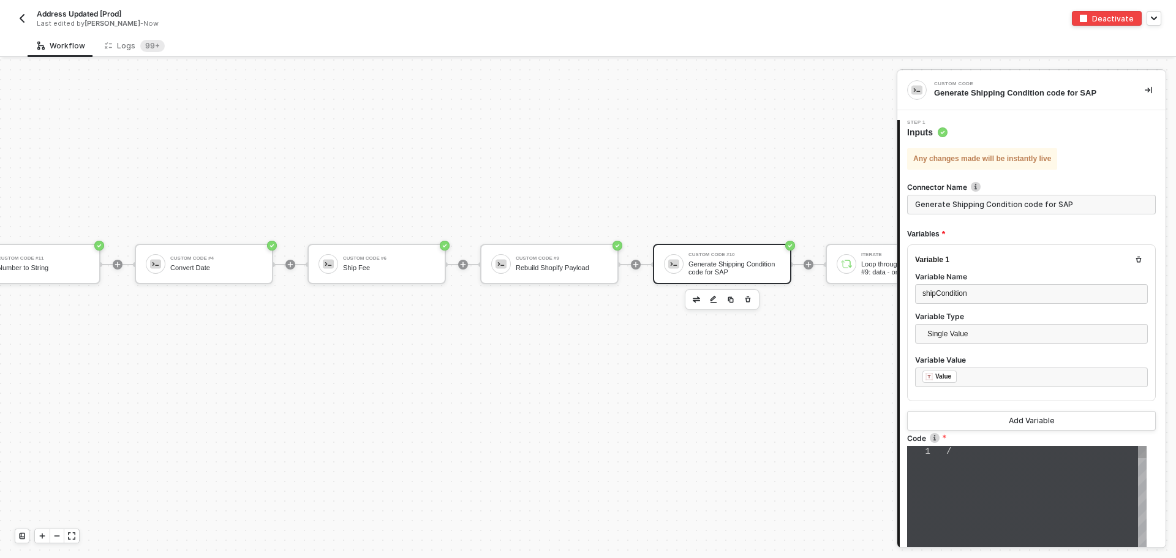
type textarea "// const shippingCodes = { // "FedEx 2Day": "F2", // "FedEx Express Saver": "F3…"
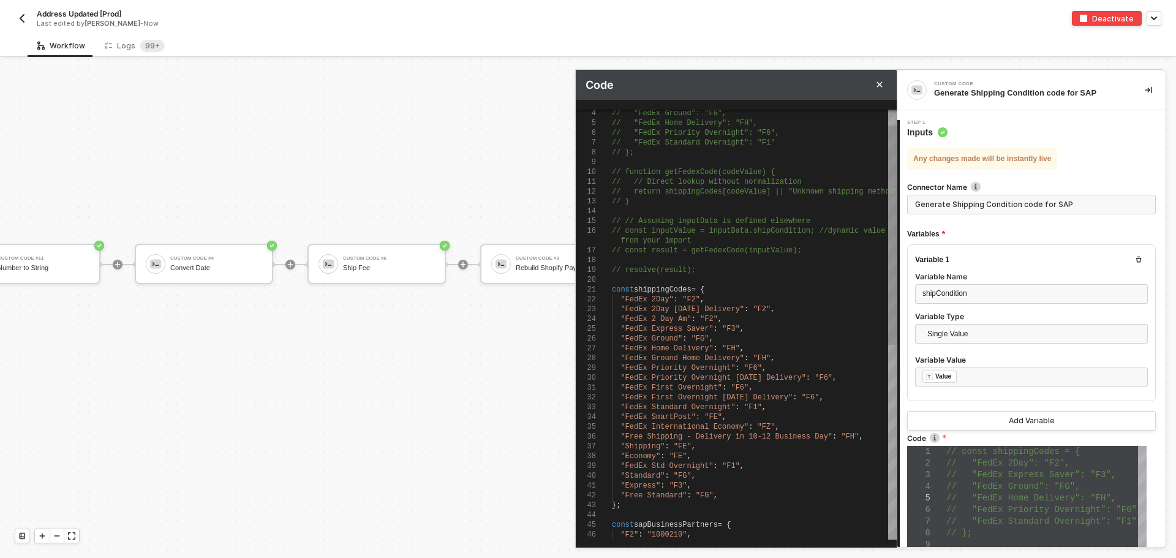
type textarea ""Standard": "FG", "Express": "F3", "Free Standard": "FG", }; const sapBusinessP…"
drag, startPoint x: 660, startPoint y: 475, endPoint x: 618, endPoint y: 475, distance: 41.7
click at [438, 347] on div at bounding box center [588, 308] width 1176 height 499
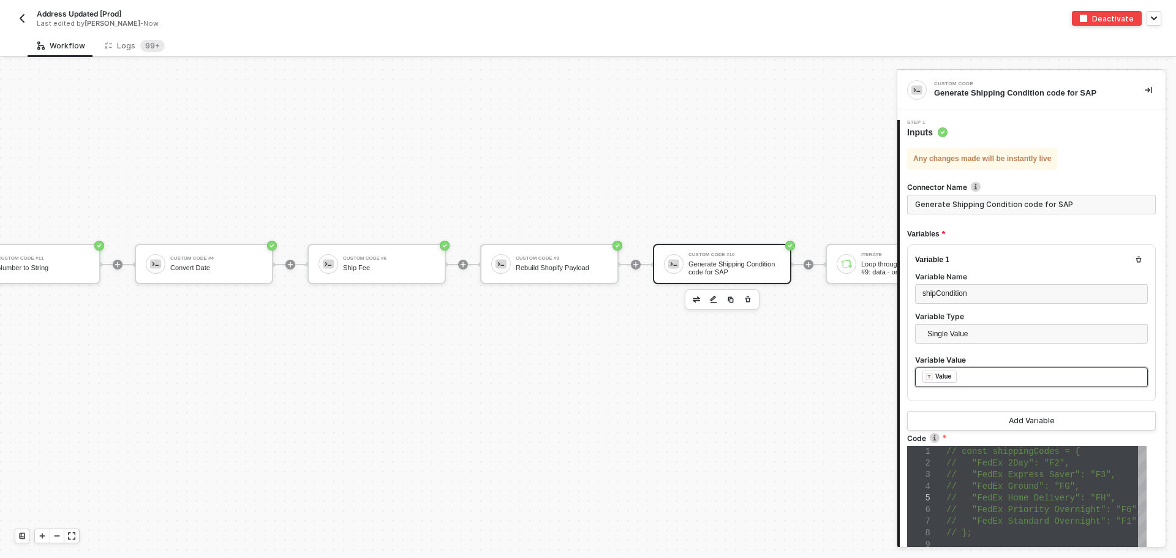
click at [973, 382] on div "﻿ ﻿ Value ﻿" at bounding box center [1031, 377] width 218 height 13
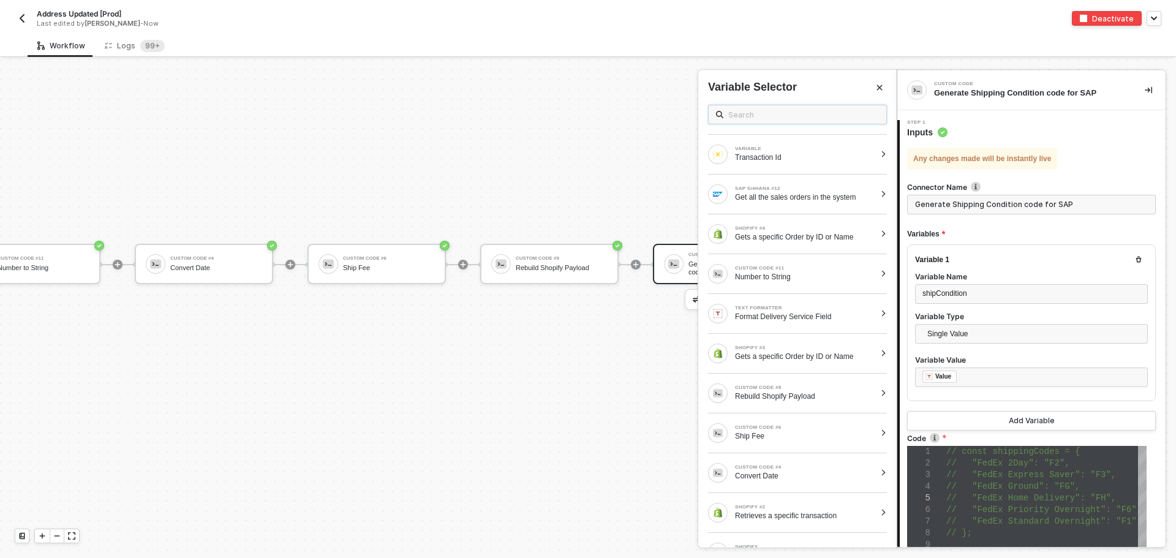
click at [802, 111] on input "text" at bounding box center [803, 114] width 151 height 13
click at [808, 233] on div "Gets a specific Order by ID or Name" at bounding box center [805, 237] width 140 height 10
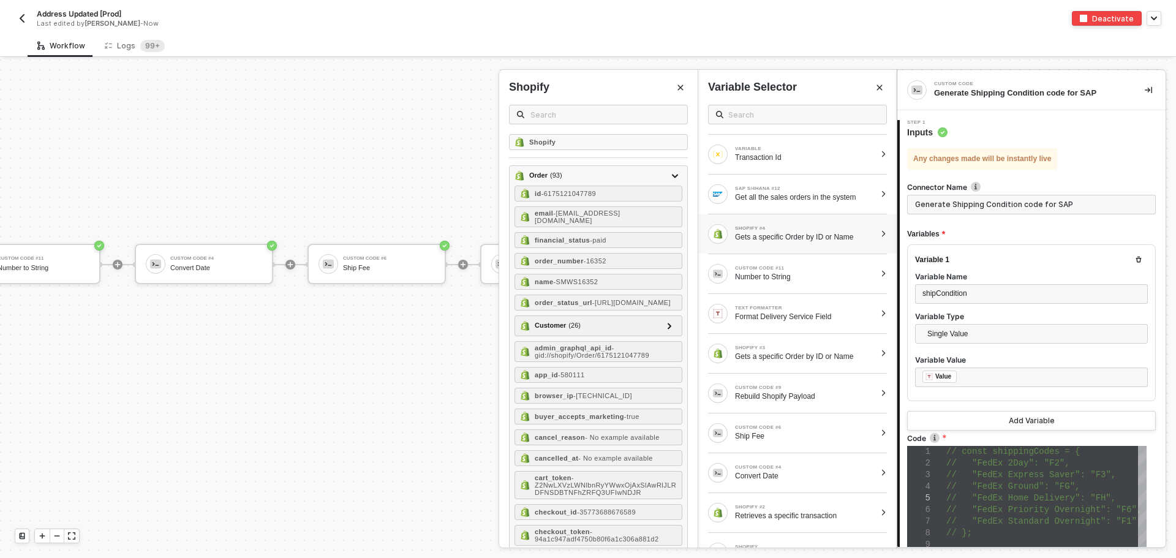
click at [677, 86] on icon "Close" at bounding box center [680, 87] width 7 height 7
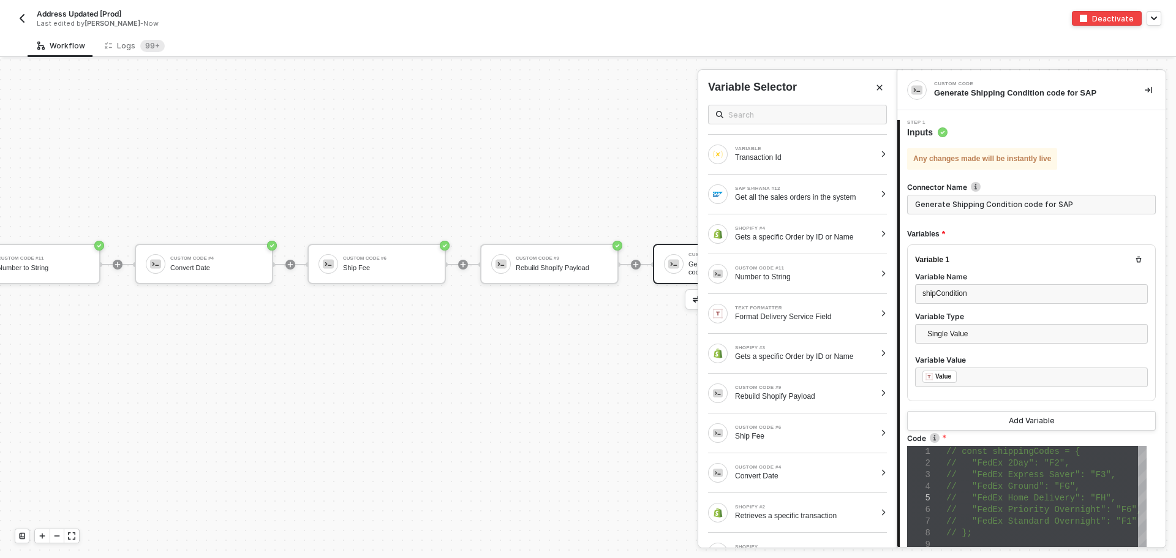
click at [878, 87] on icon "Close" at bounding box center [880, 88] width 6 height 6
